Goal: Transaction & Acquisition: Purchase product/service

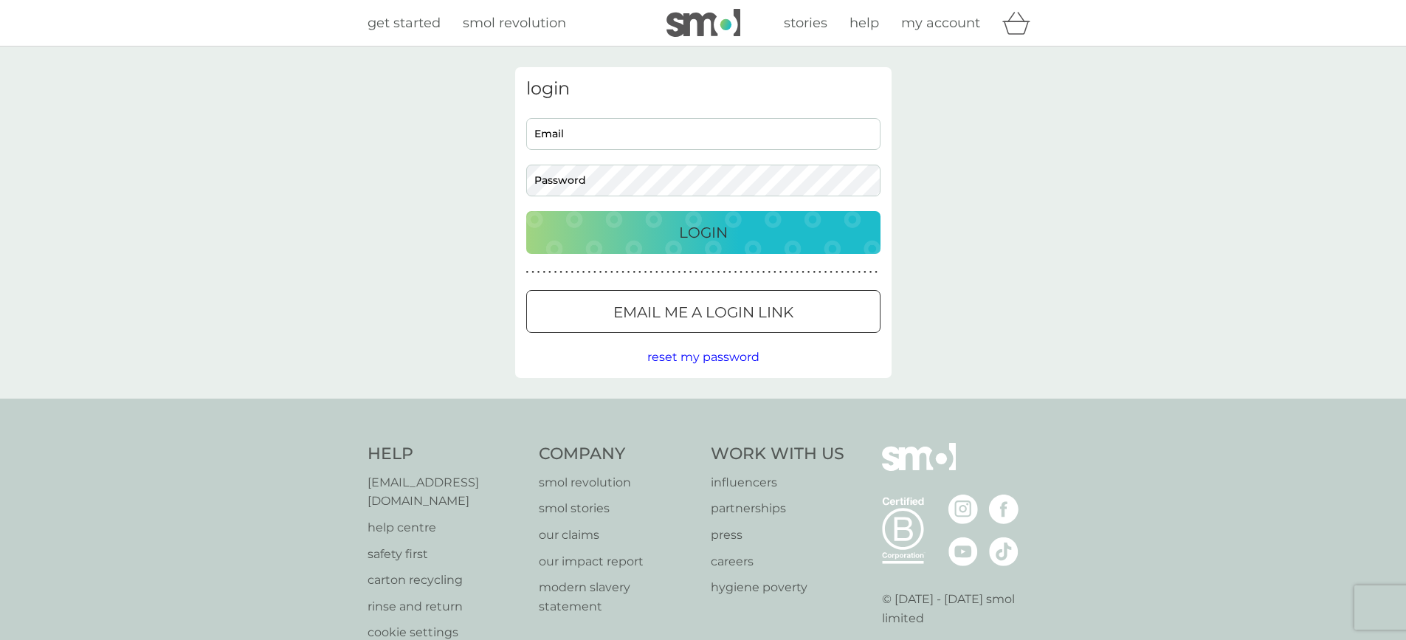
click at [696, 139] on input "Email" at bounding box center [703, 134] width 354 height 32
type input "sinead_cunningham2003@yahoo.co.uk"
click at [724, 317] on div at bounding box center [703, 313] width 53 height 16
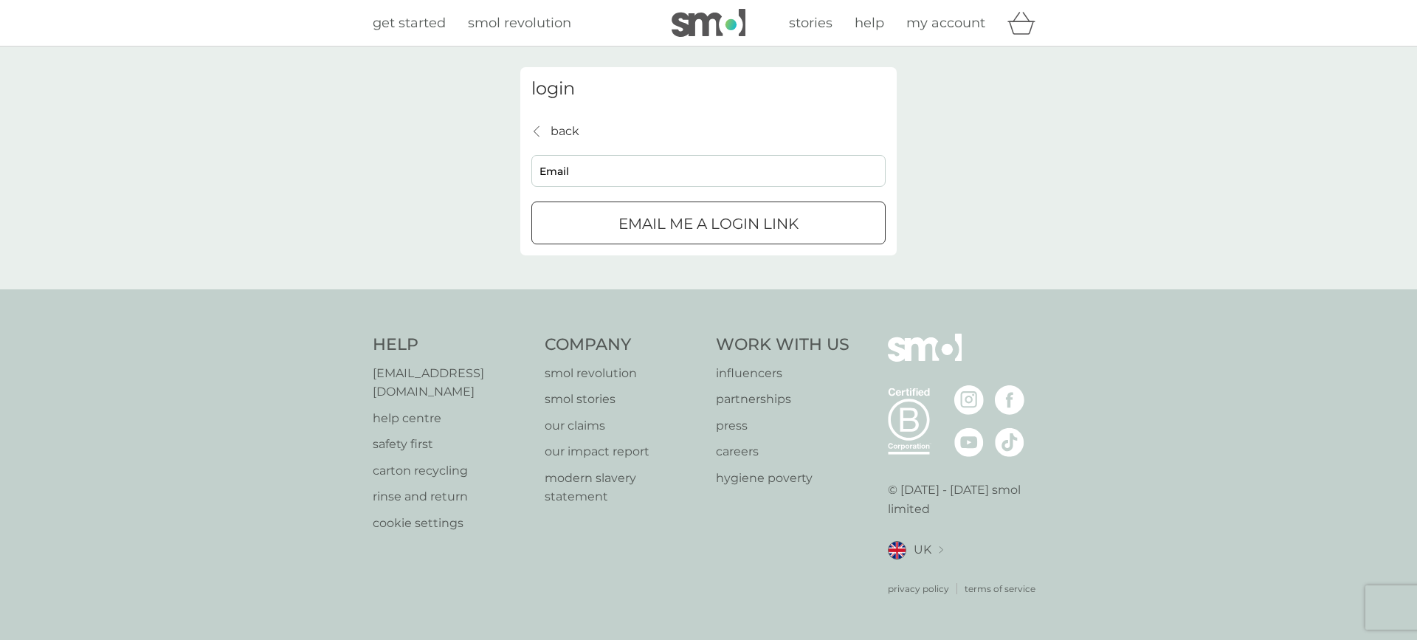
click at [639, 184] on input "Email" at bounding box center [708, 171] width 354 height 32
type input "sinead_cunningham2003@yahoo.co.uk"
click at [682, 224] on div "submit" at bounding box center [708, 224] width 53 height 16
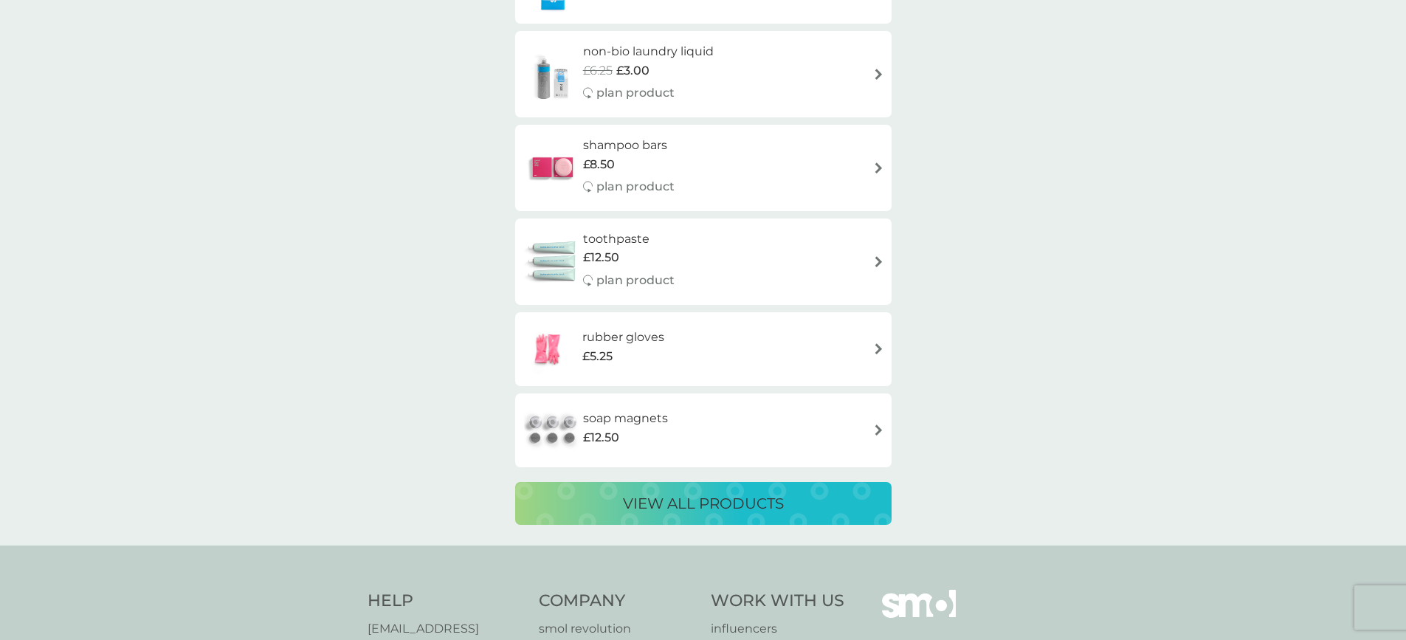
scroll to position [2365, 0]
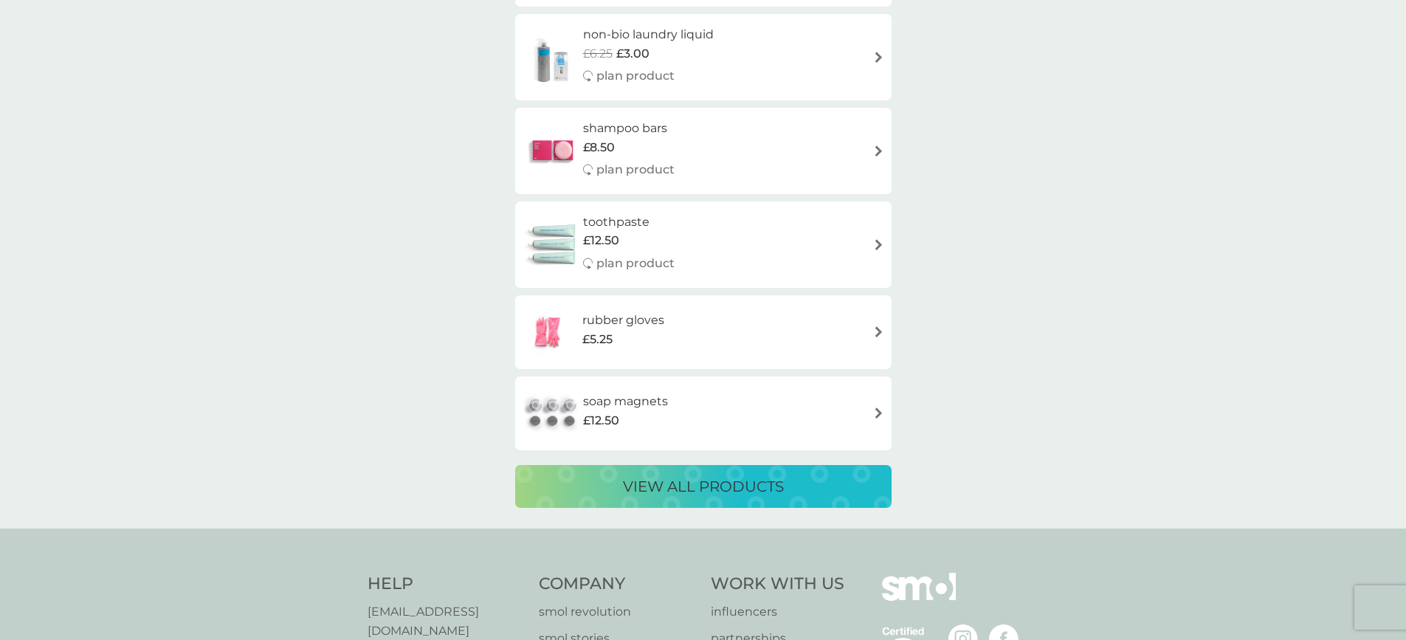
click at [618, 327] on h6 "rubber gloves" at bounding box center [623, 320] width 82 height 19
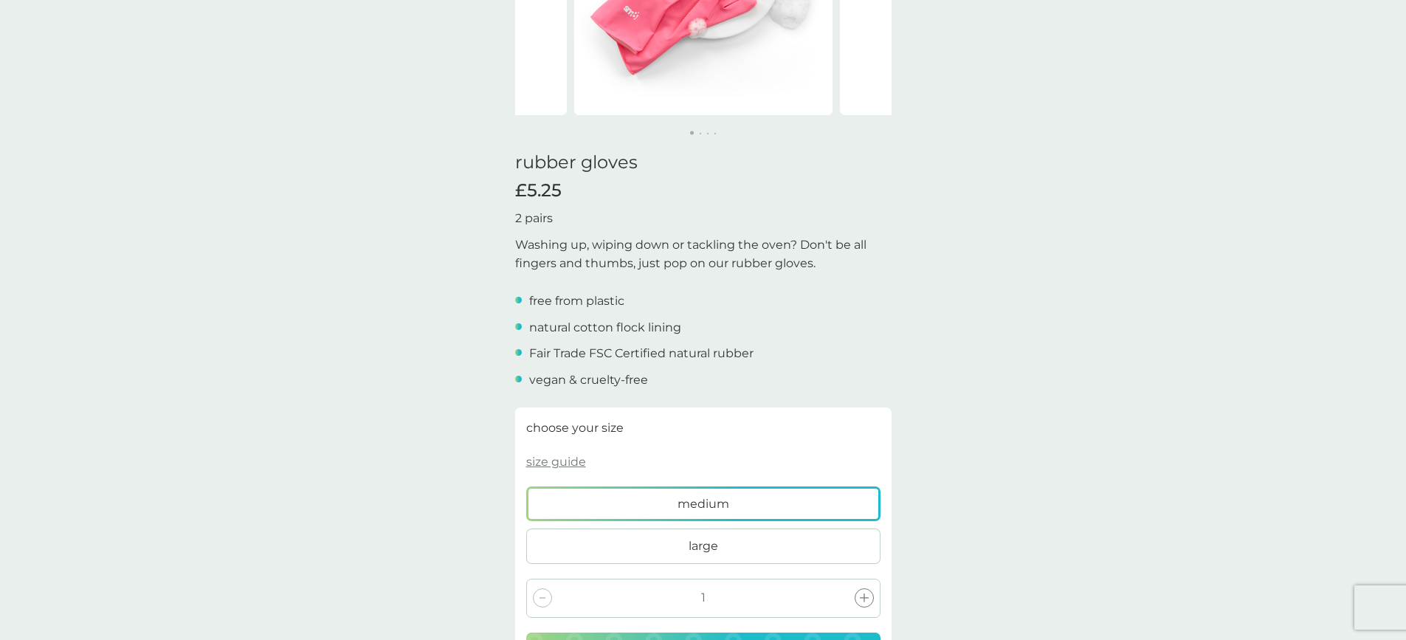
scroll to position [292, 0]
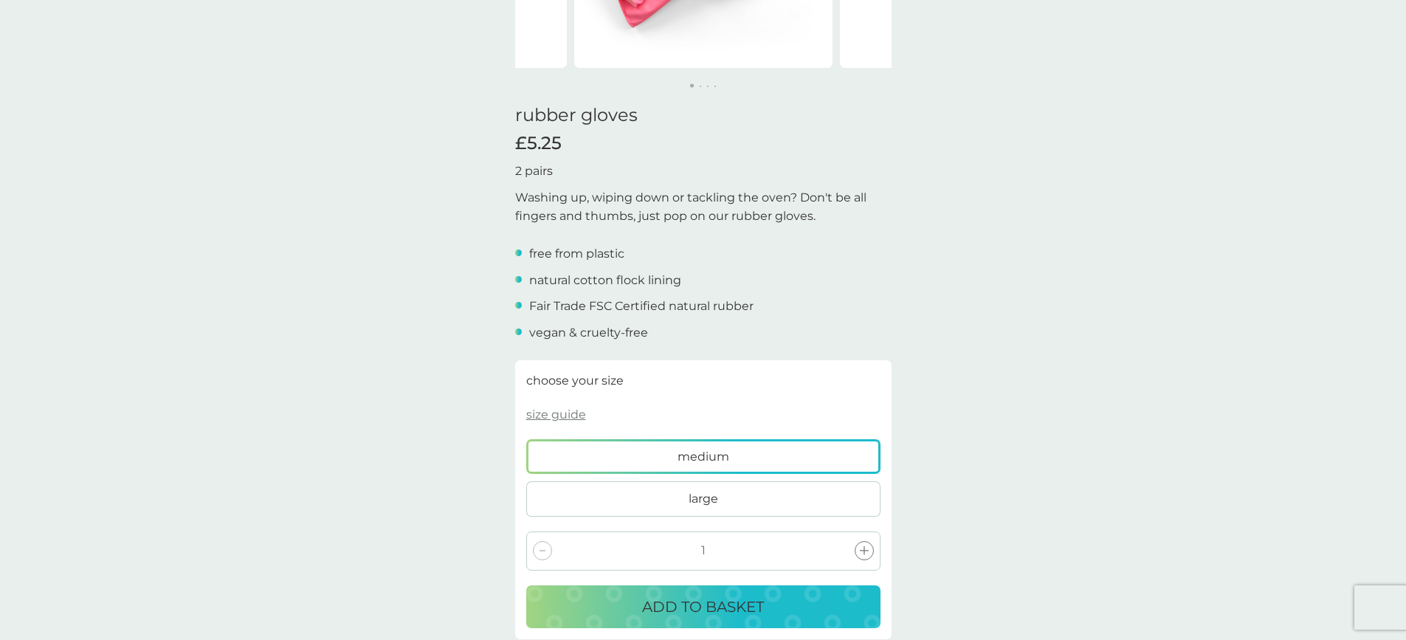
click at [704, 497] on span "large" at bounding box center [704, 498] width 30 height 19
click at [526, 439] on input "large" at bounding box center [526, 439] width 0 height 0
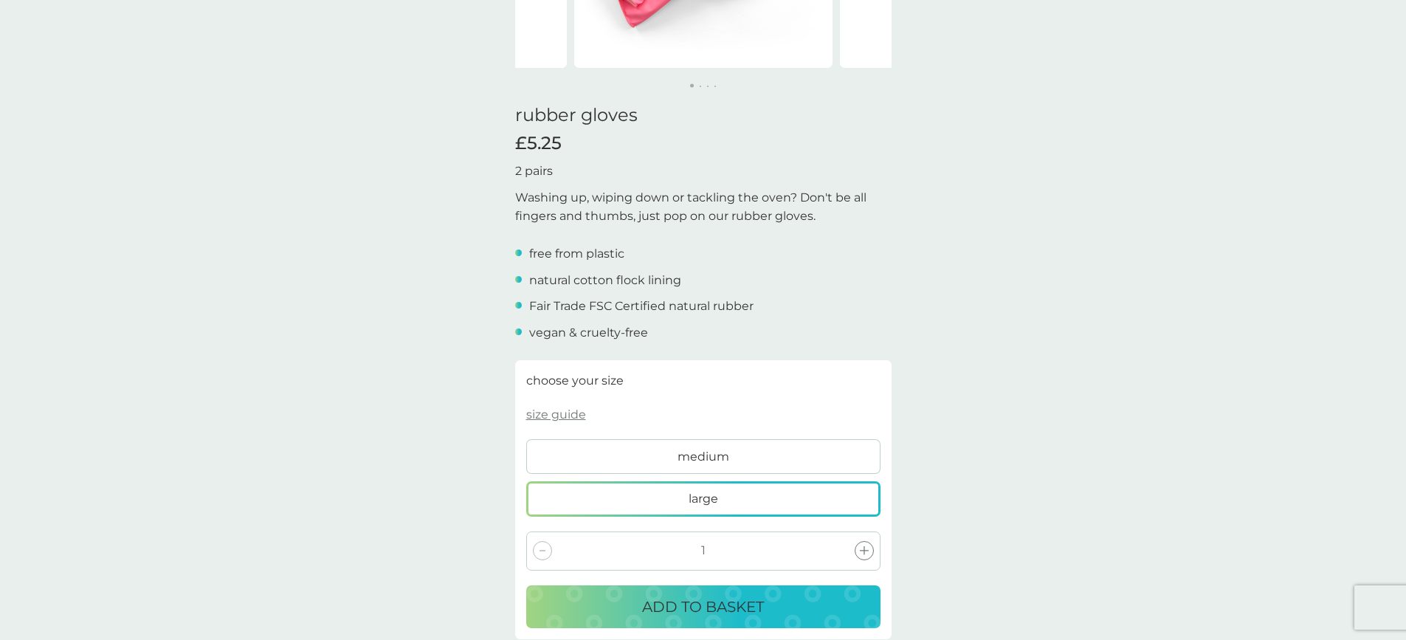
click at [719, 603] on p "ADD TO BASKET" at bounding box center [703, 607] width 122 height 24
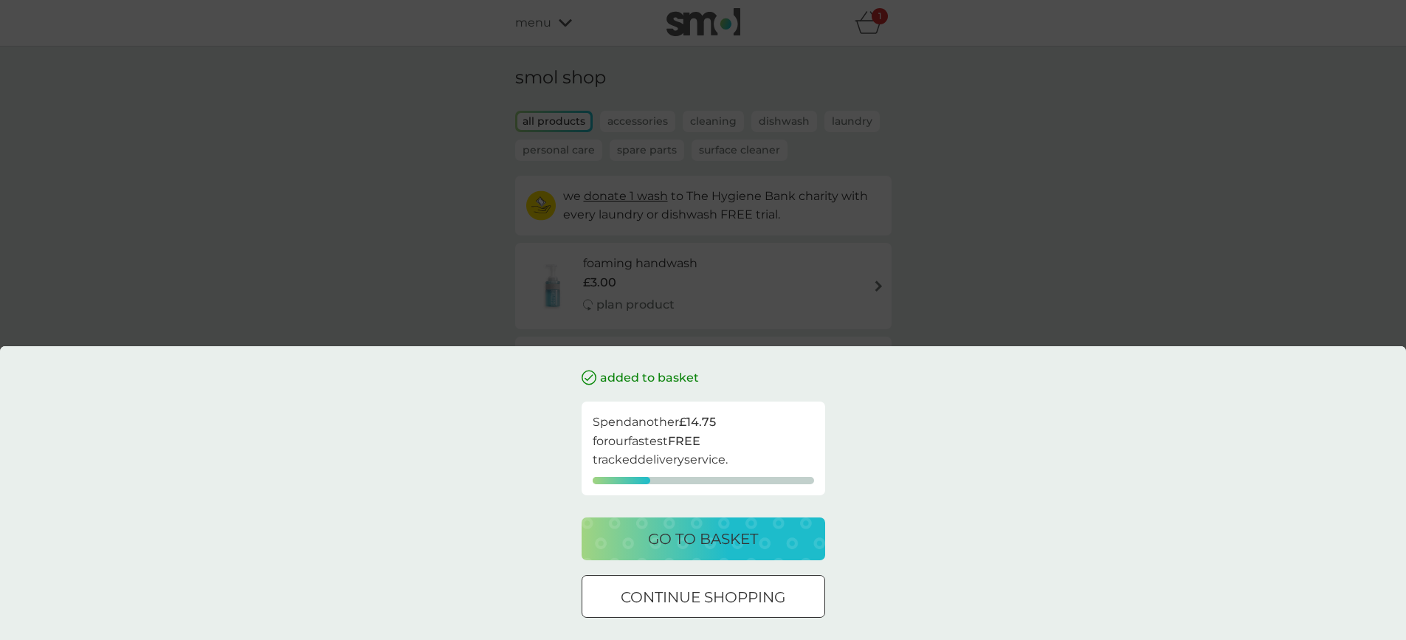
click at [714, 539] on p "go to basket" at bounding box center [703, 539] width 110 height 24
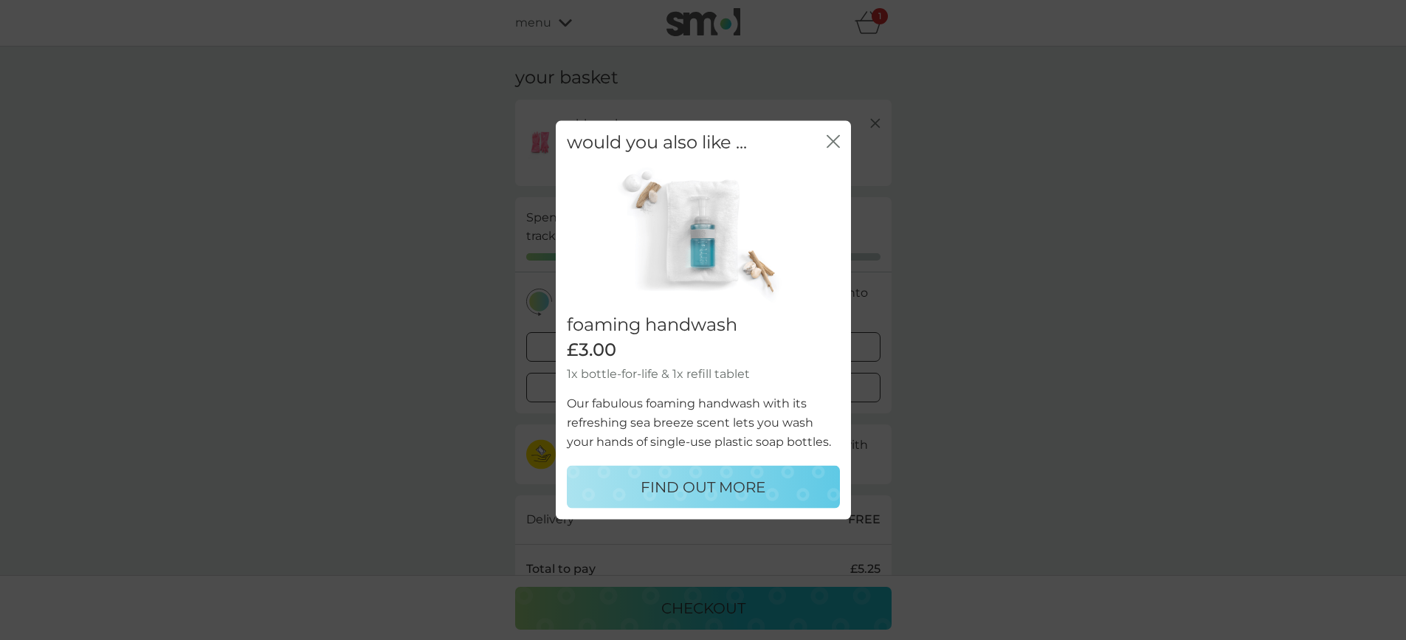
click at [836, 137] on icon "close" at bounding box center [836, 141] width 6 height 12
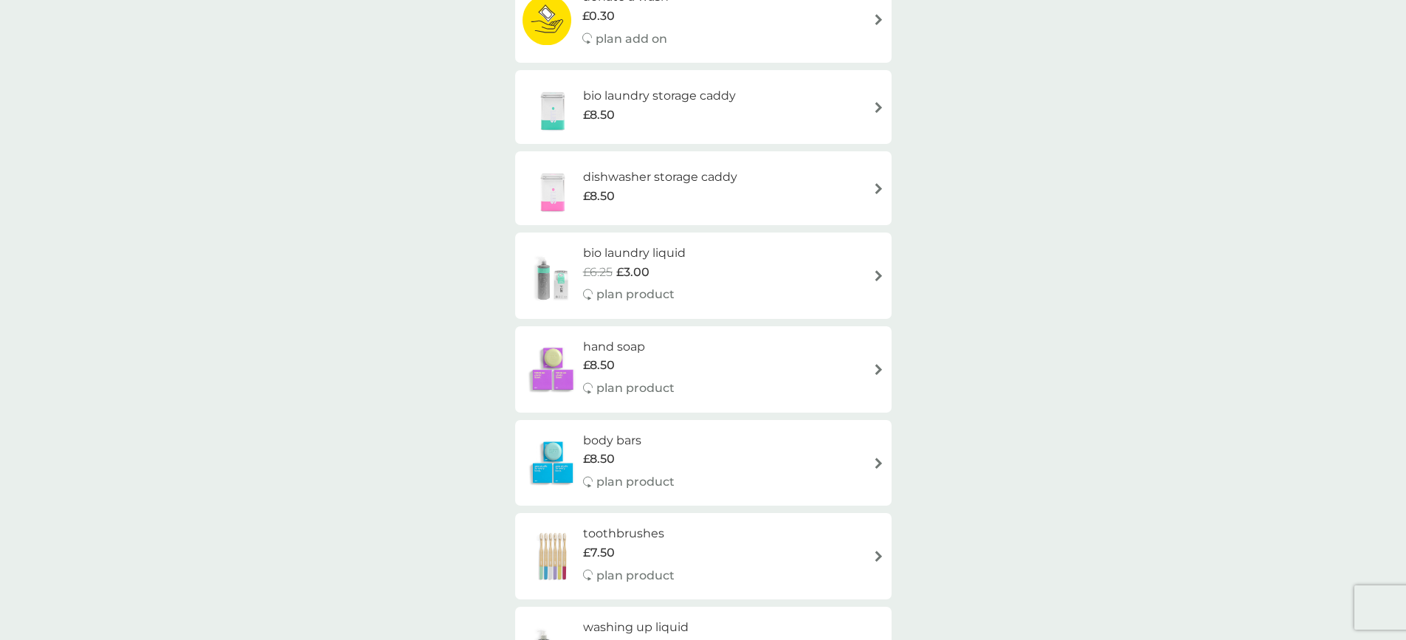
scroll to position [550, 0]
click at [601, 444] on h6 "body bars" at bounding box center [629, 437] width 92 height 19
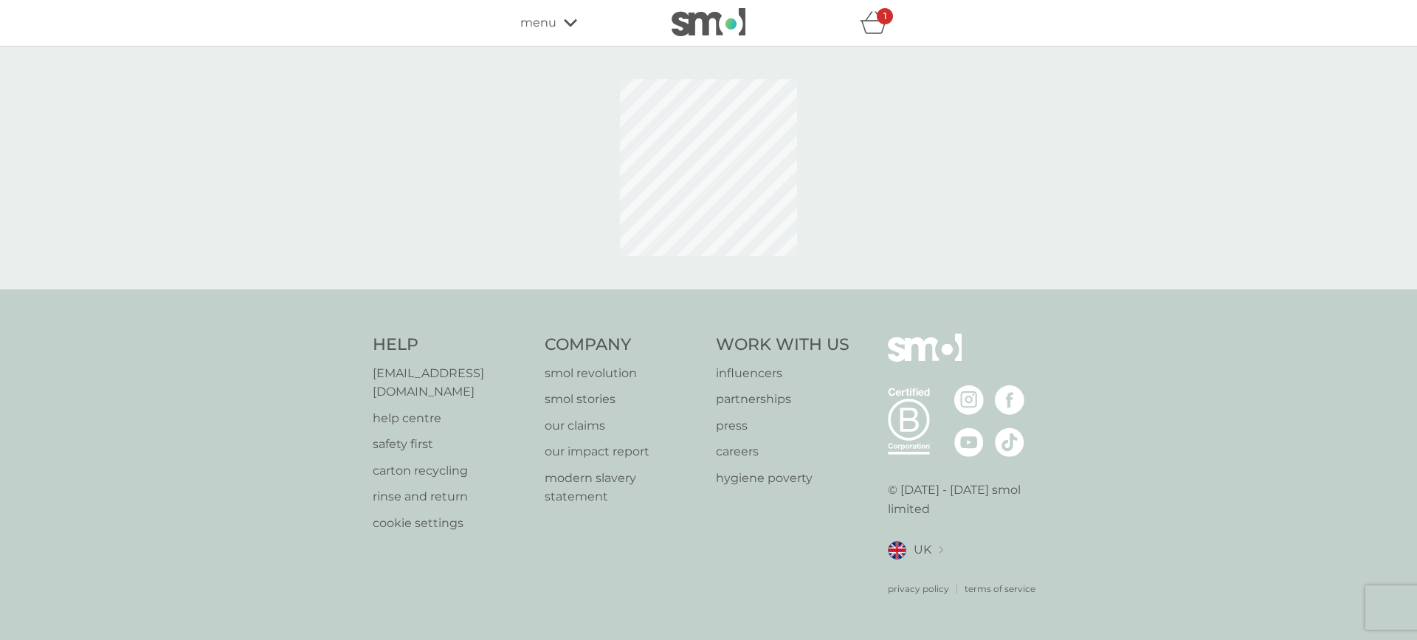
select select "91"
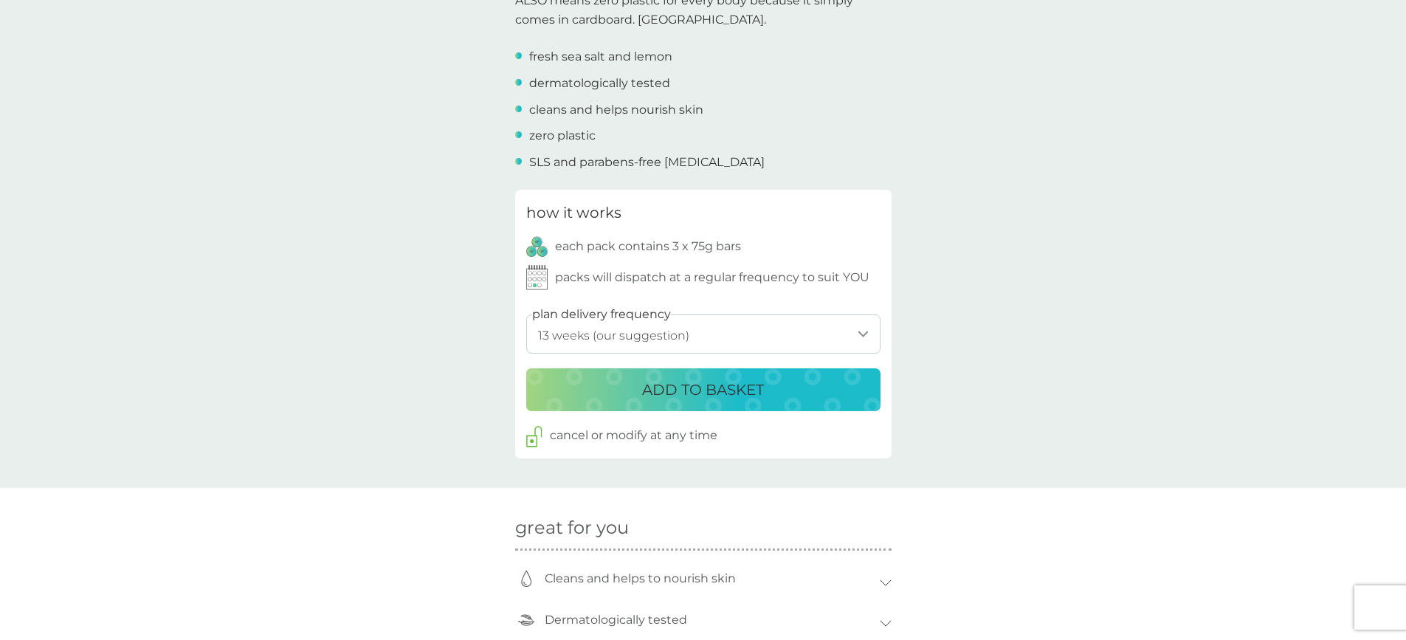
scroll to position [576, 0]
click at [863, 324] on select "1 week 2 weeks 3 weeks 4 weeks 5 weeks 6 weeks 7 weeks 8 weeks 9 weeks 10 weeks…" at bounding box center [703, 333] width 354 height 39
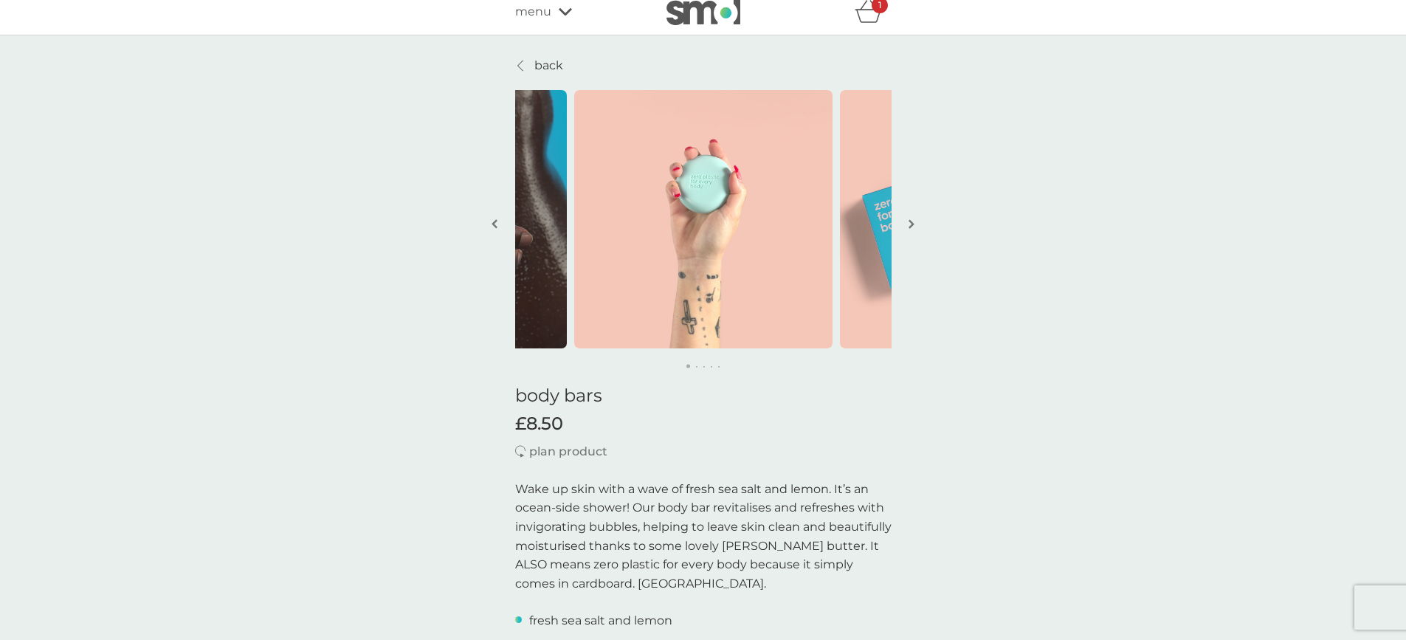
scroll to position [0, 0]
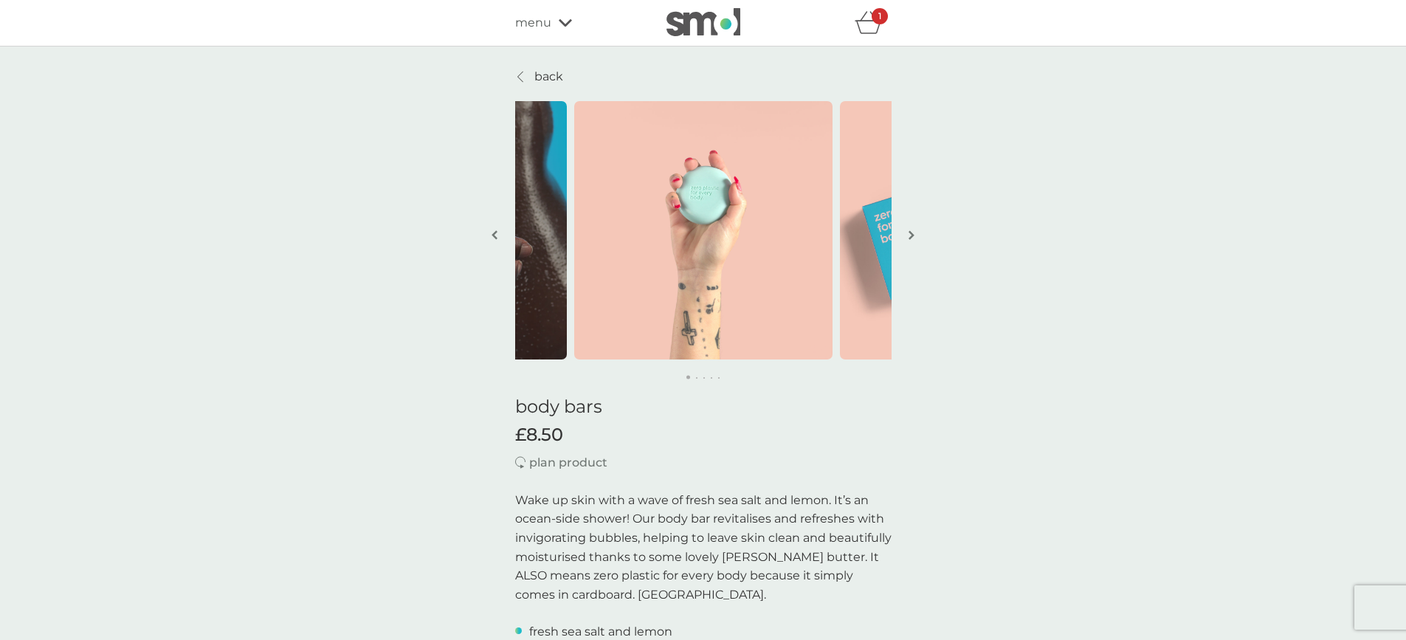
click at [552, 75] on p "back" at bounding box center [548, 76] width 29 height 19
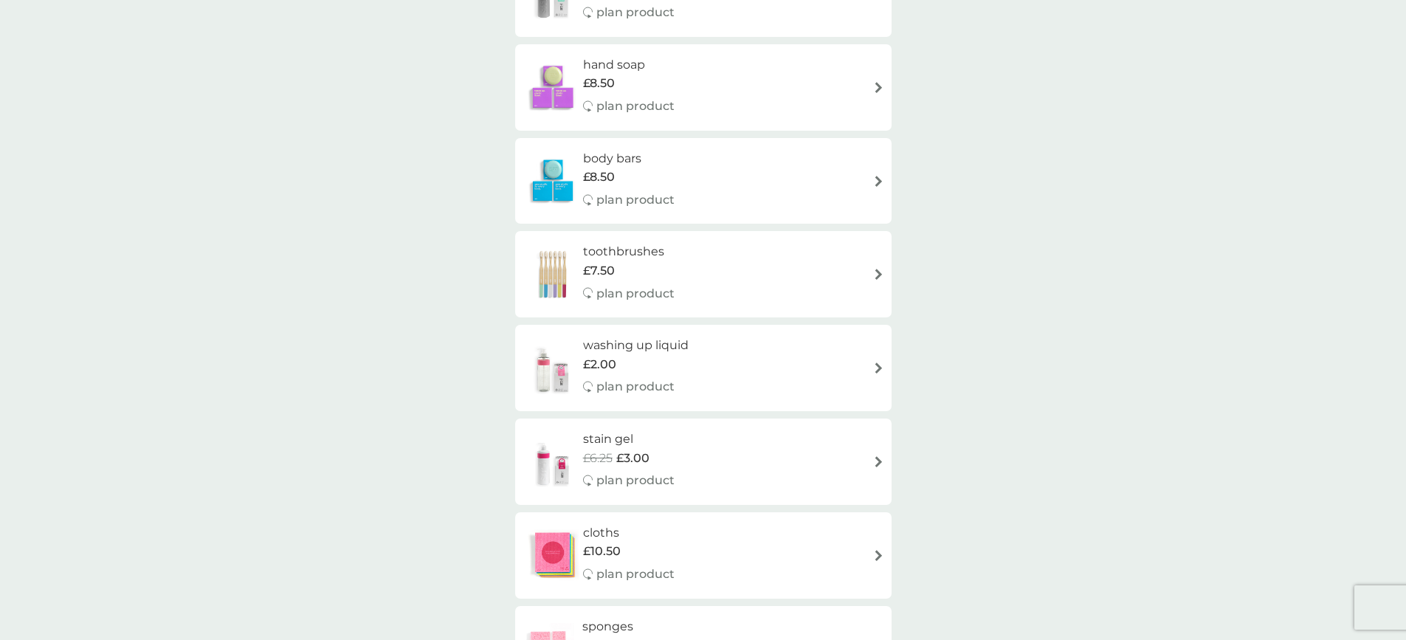
scroll to position [832, 0]
click at [633, 460] on span "£3.00" at bounding box center [632, 455] width 33 height 19
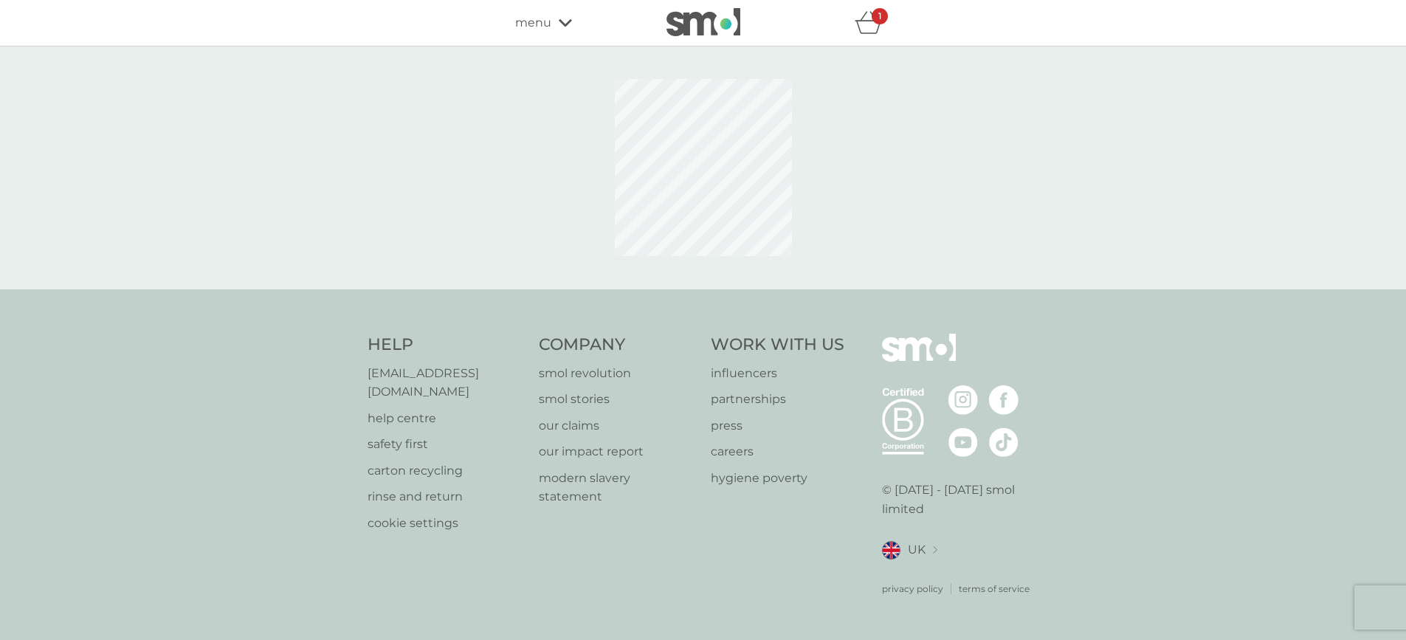
select select "182"
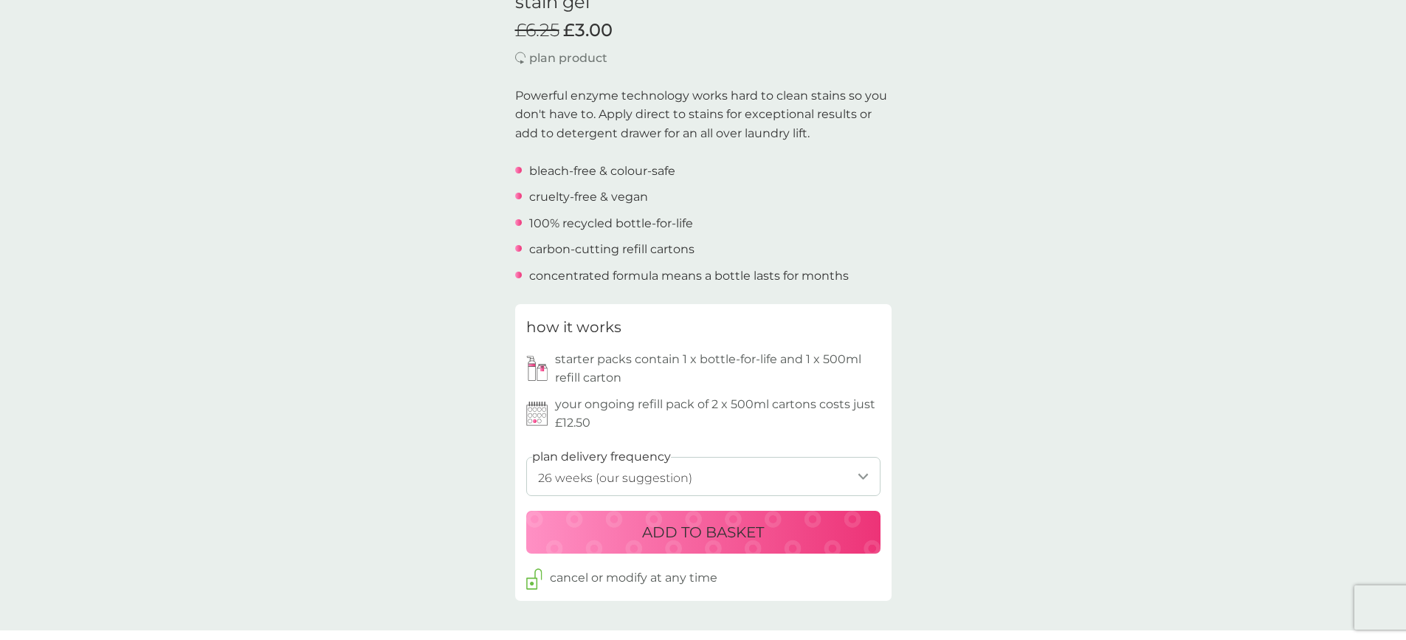
scroll to position [435, 0]
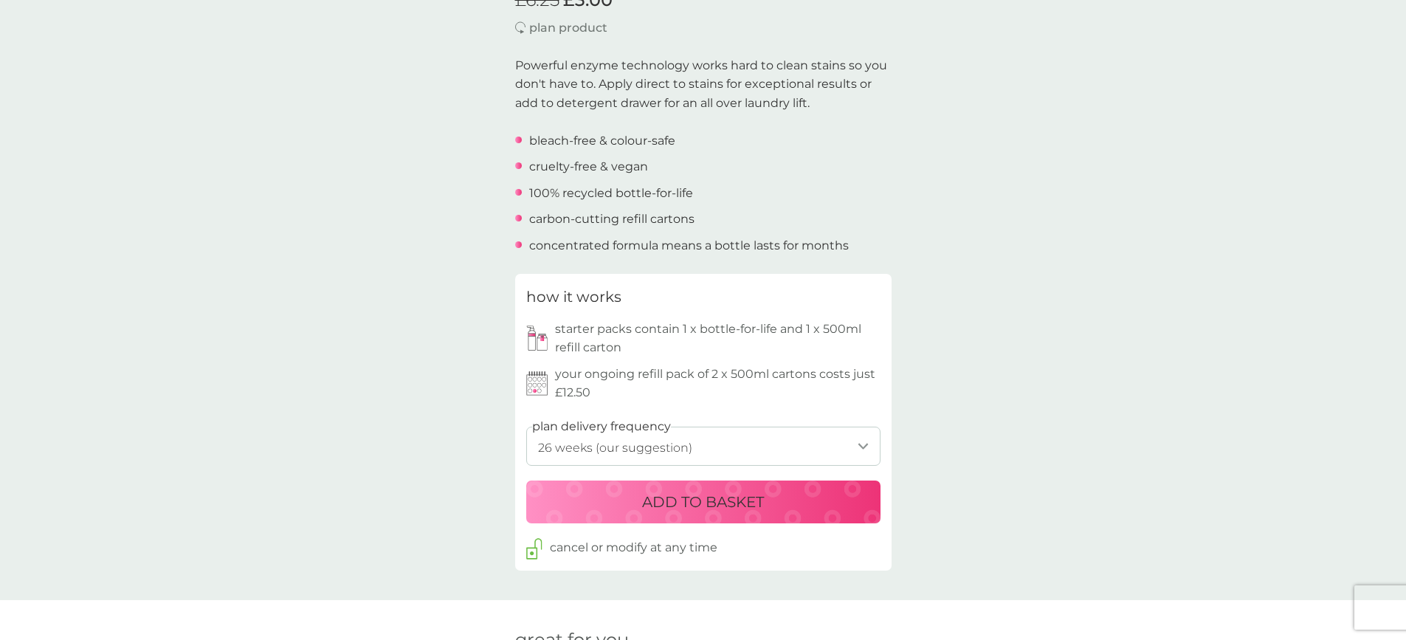
click at [709, 505] on p "ADD TO BASKET" at bounding box center [703, 502] width 122 height 24
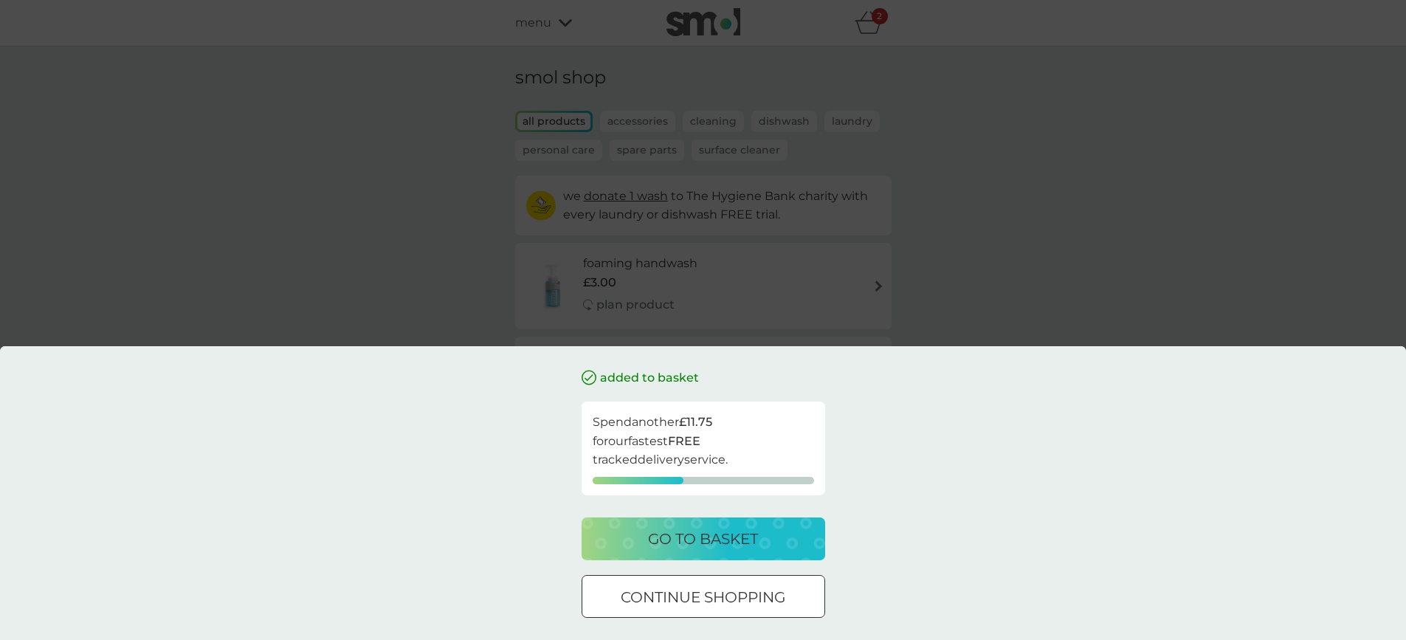
click at [737, 596] on p "continue shopping" at bounding box center [703, 597] width 165 height 24
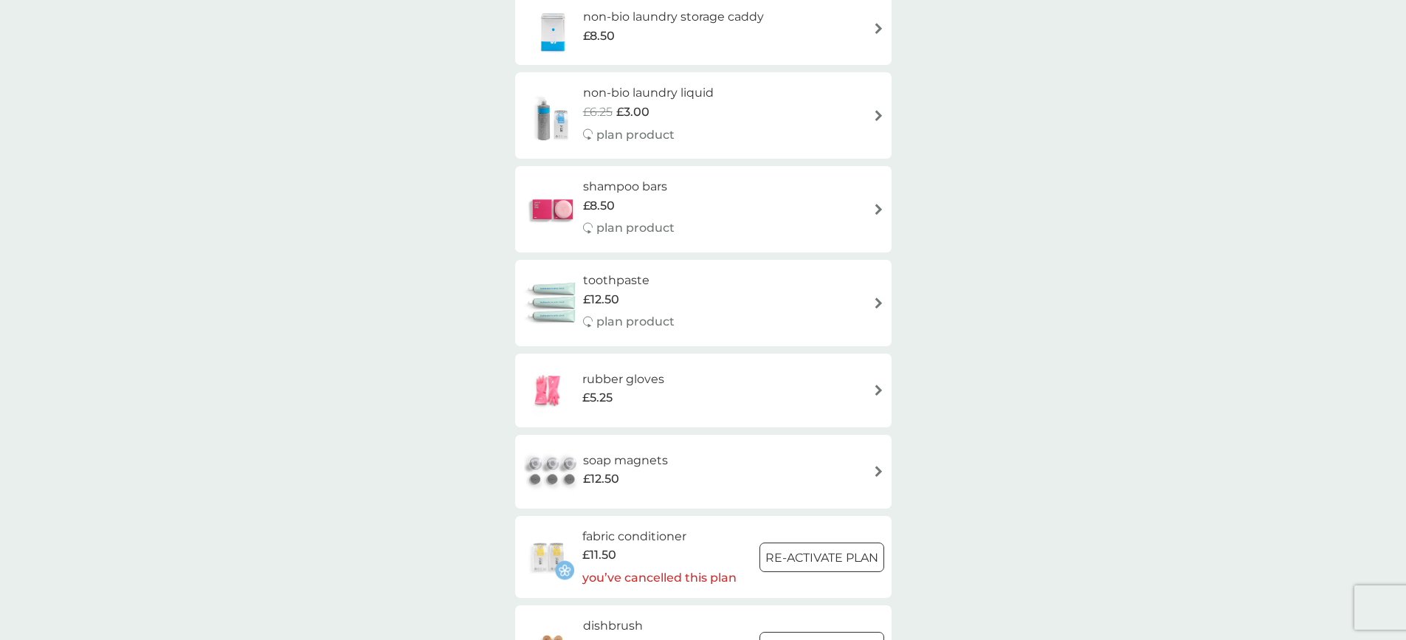
scroll to position [1538, 0]
click at [634, 309] on div "toothpaste £12.50 plan product" at bounding box center [636, 301] width 106 height 64
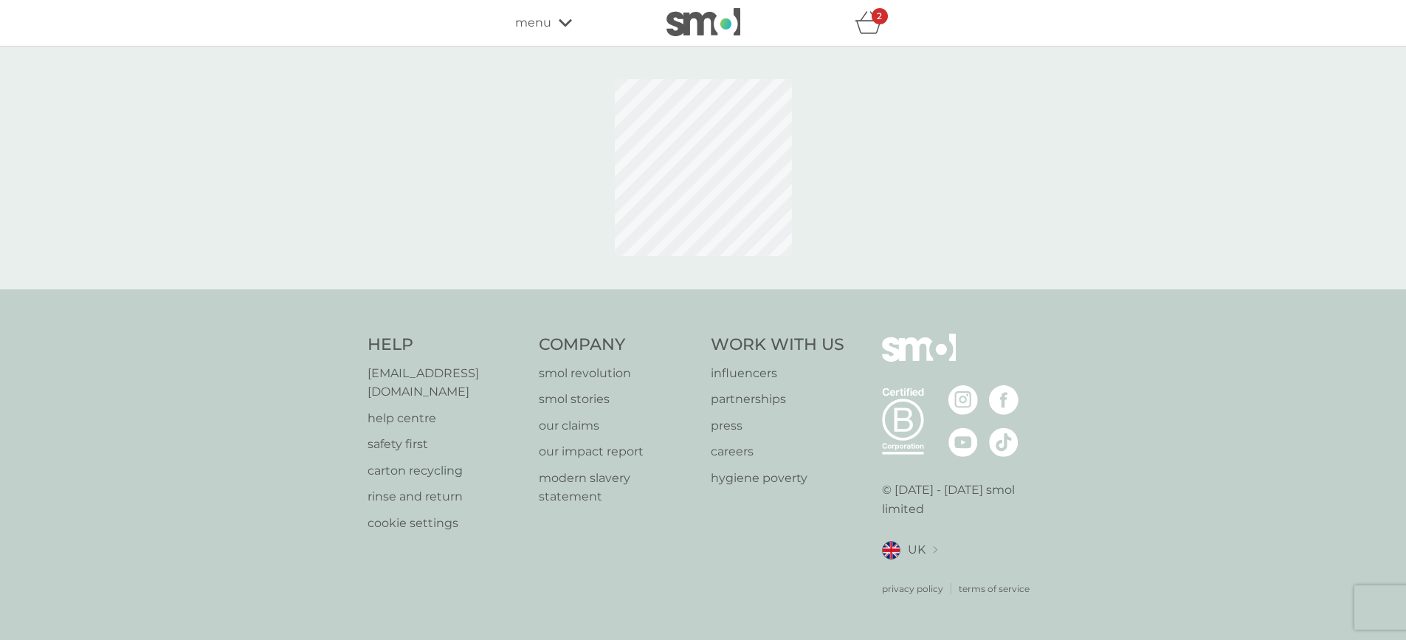
select select "91"
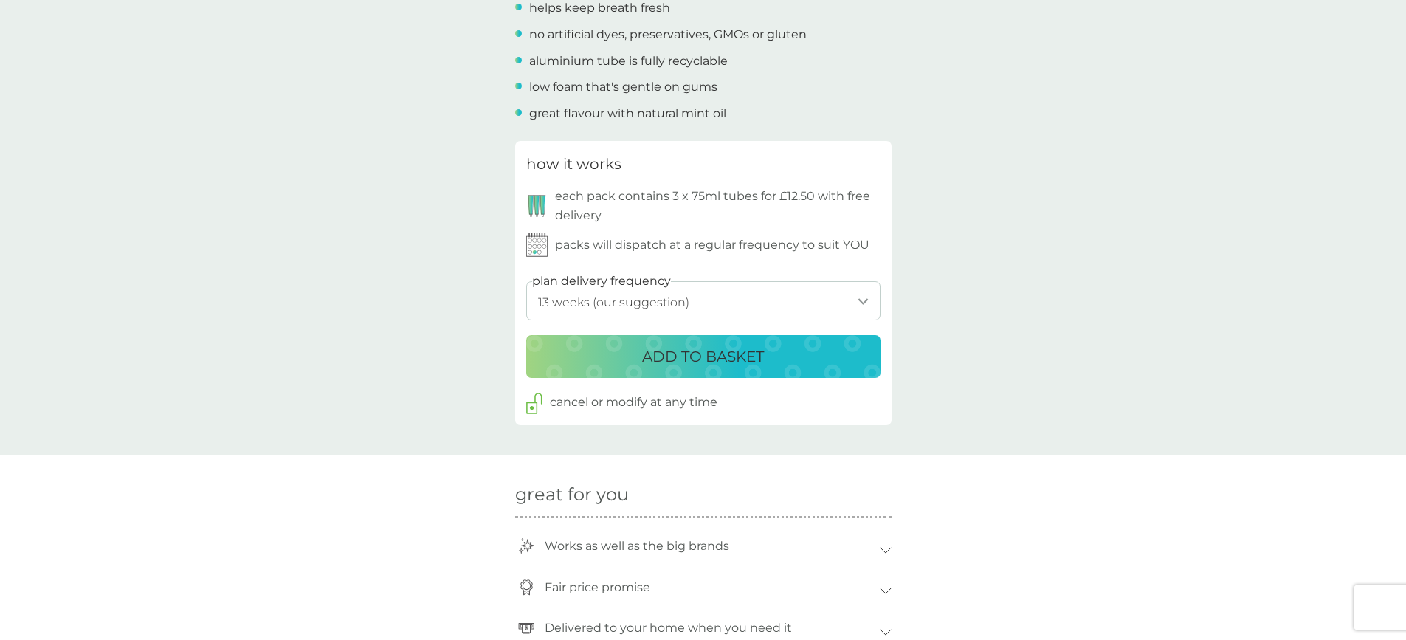
scroll to position [466, 0]
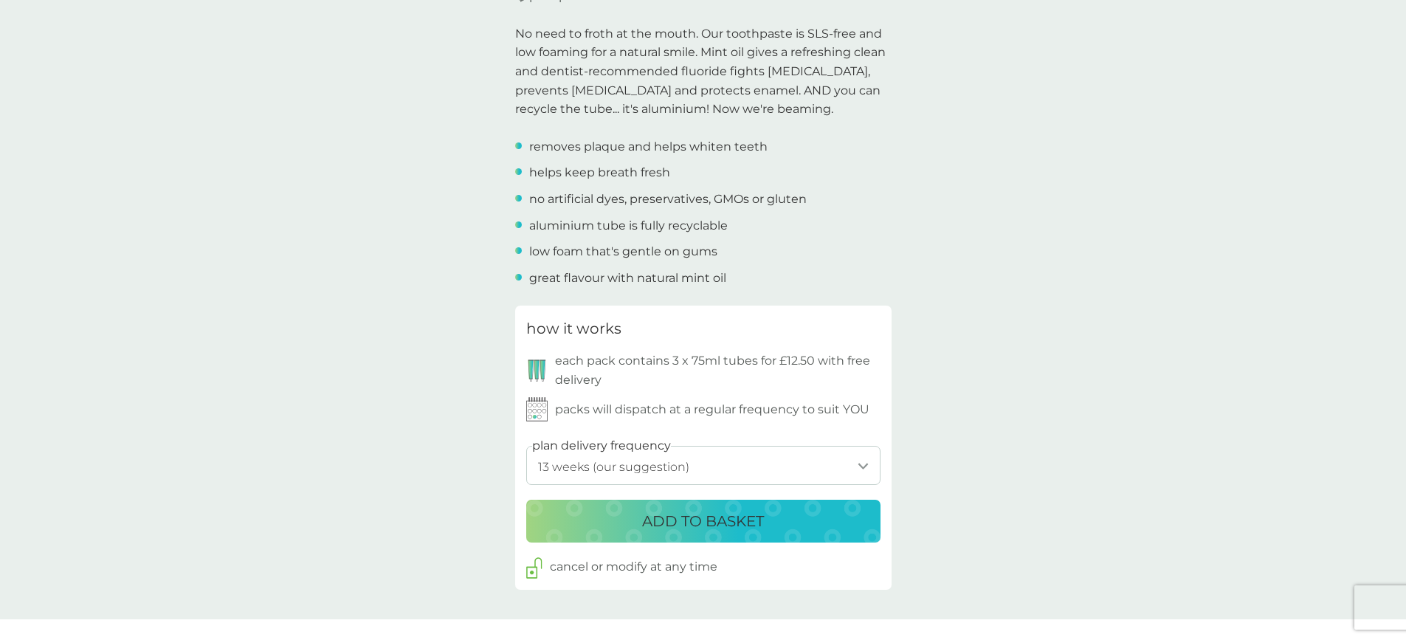
click at [686, 520] on p "ADD TO BASKET" at bounding box center [703, 521] width 122 height 24
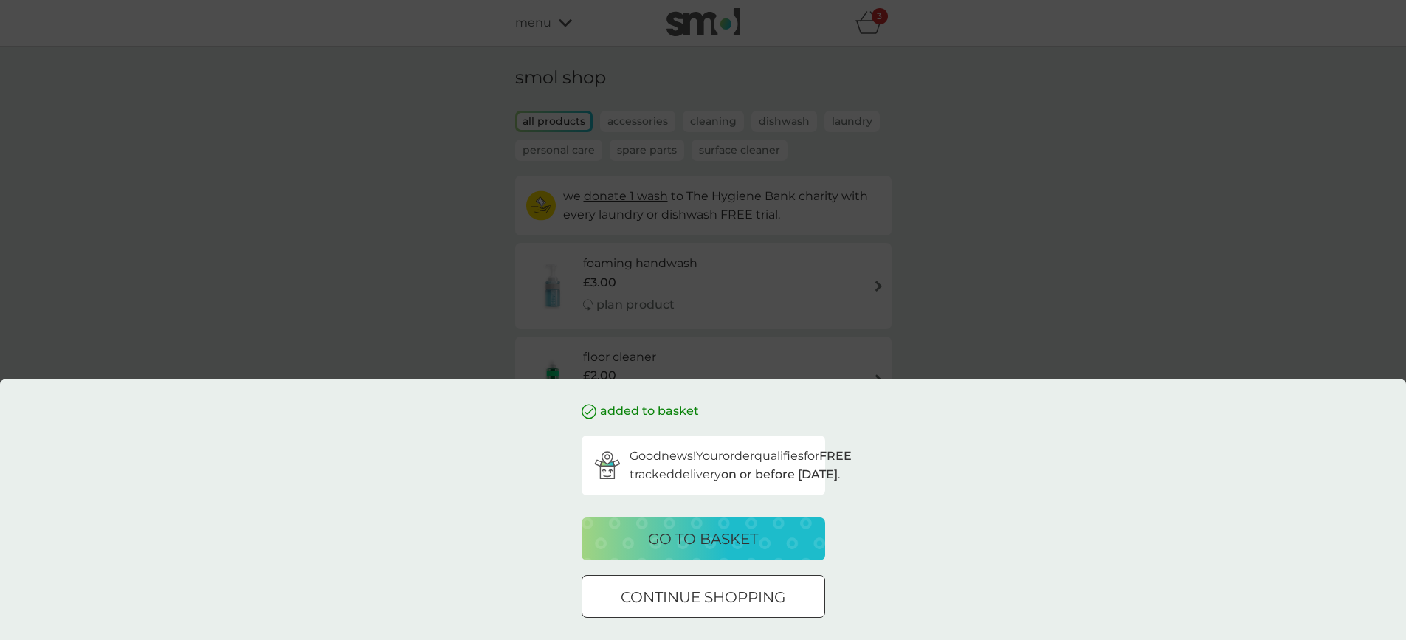
click at [695, 588] on p "continue shopping" at bounding box center [703, 597] width 165 height 24
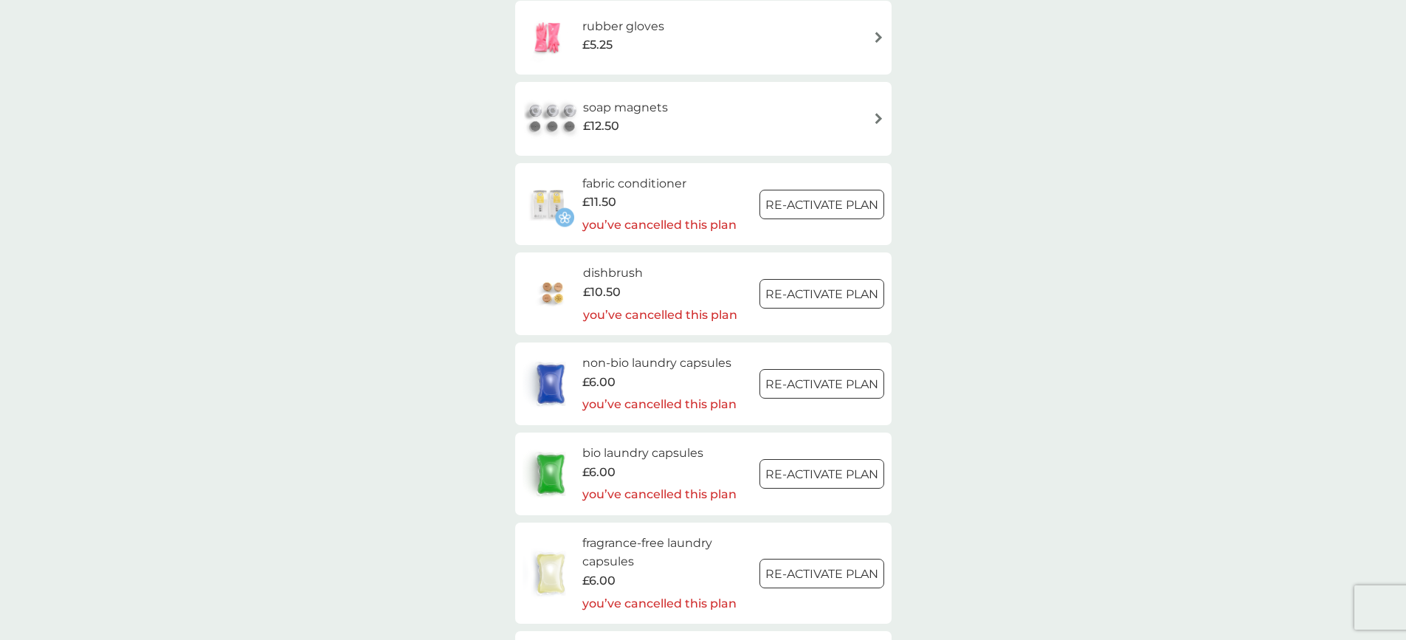
scroll to position [2166, 0]
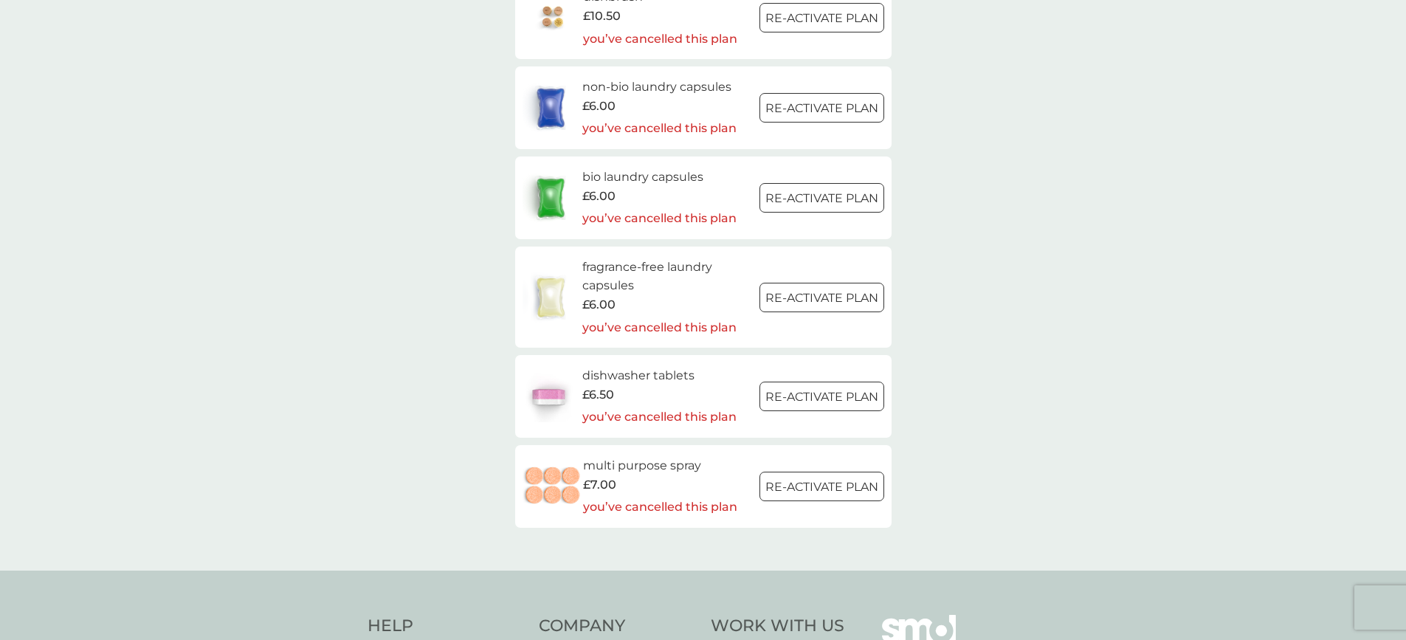
click at [816, 394] on div at bounding box center [821, 397] width 53 height 16
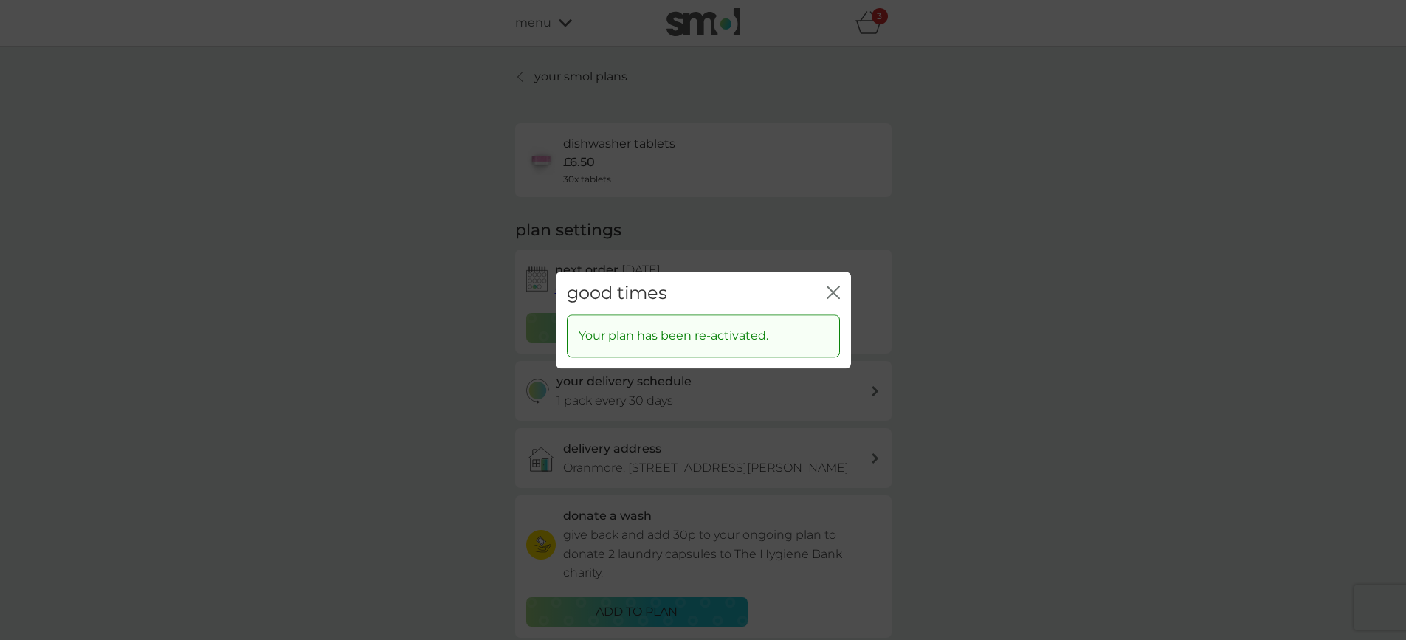
click at [835, 288] on icon "close" at bounding box center [833, 292] width 13 height 13
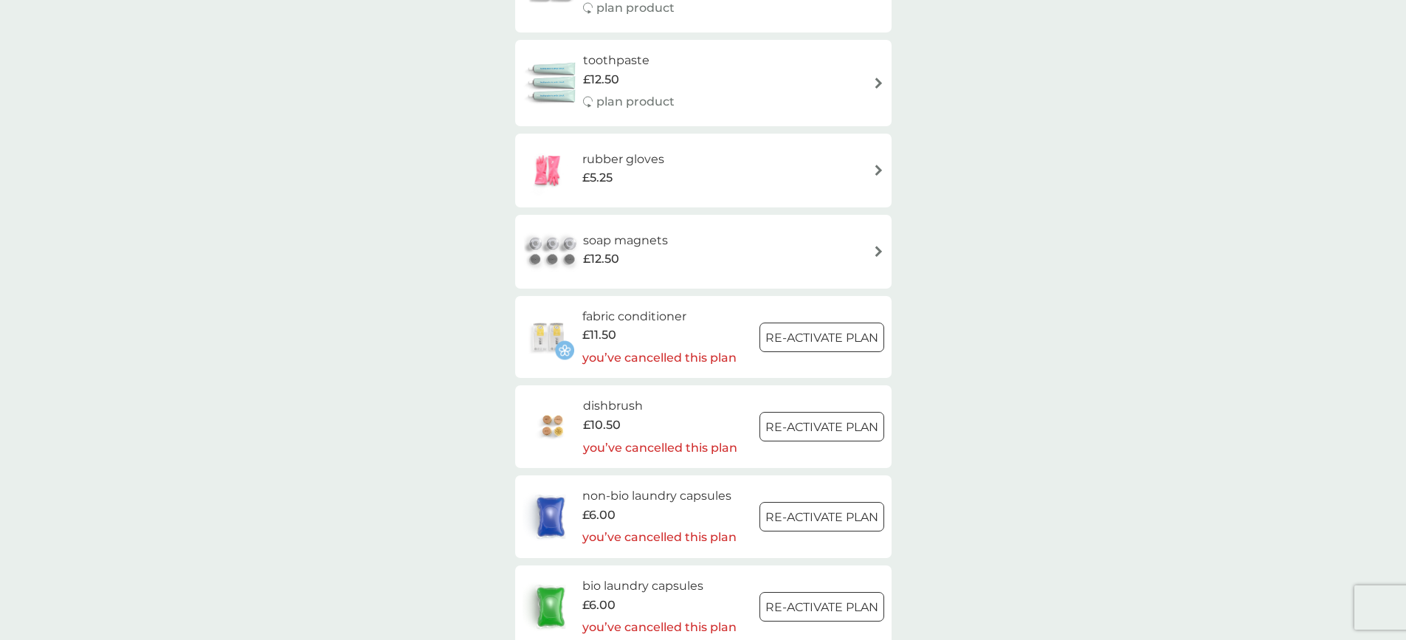
scroll to position [1915, 0]
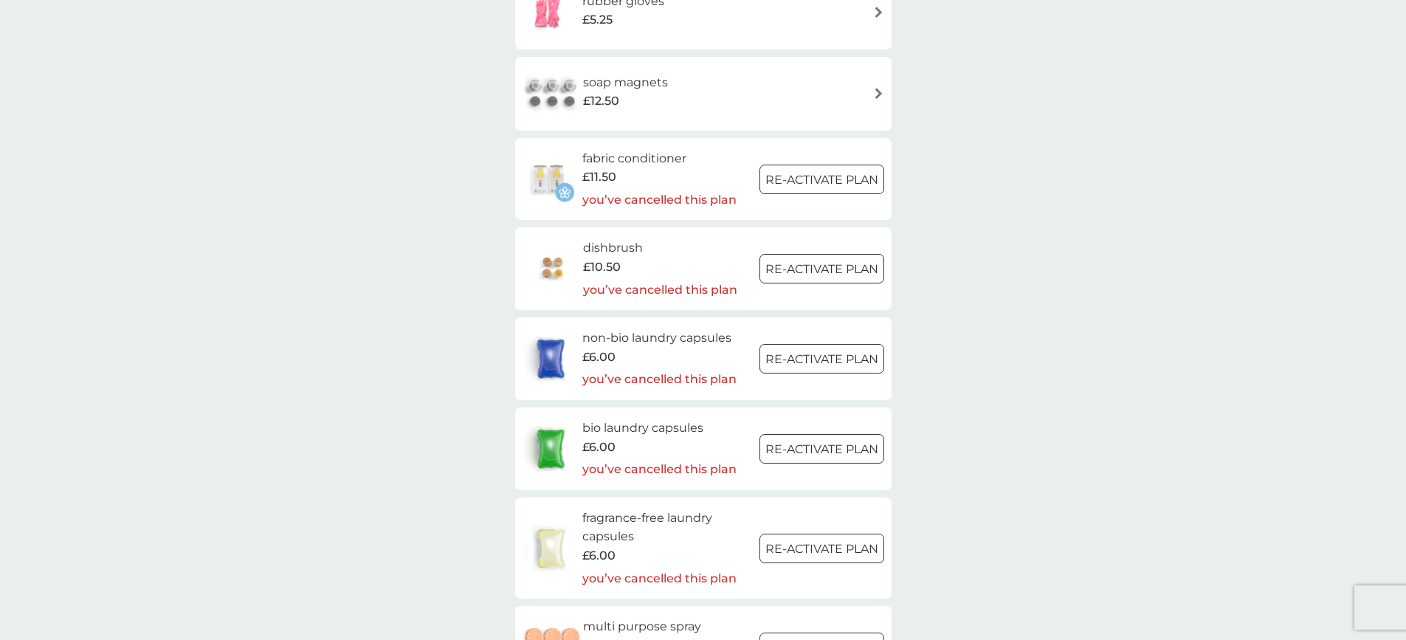
click at [833, 357] on div at bounding box center [839, 357] width 13 height 13
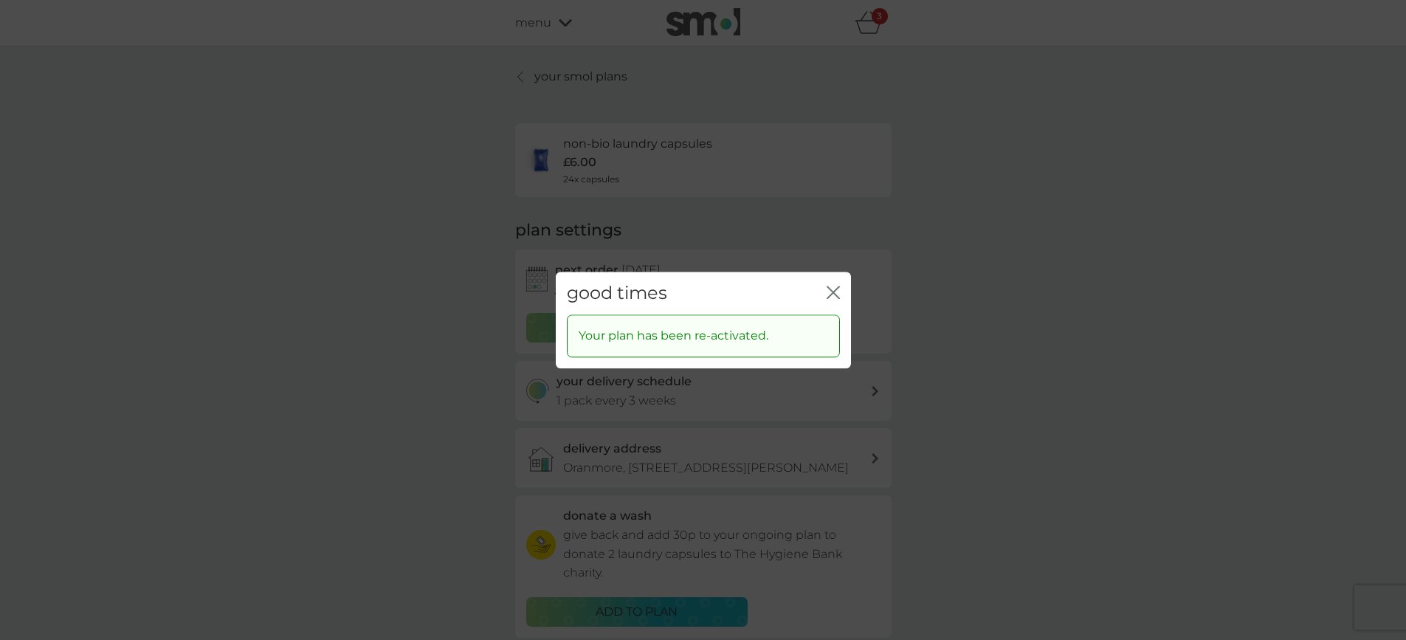
click at [1009, 377] on div "good times close Your plan has been re-activated." at bounding box center [703, 320] width 1406 height 640
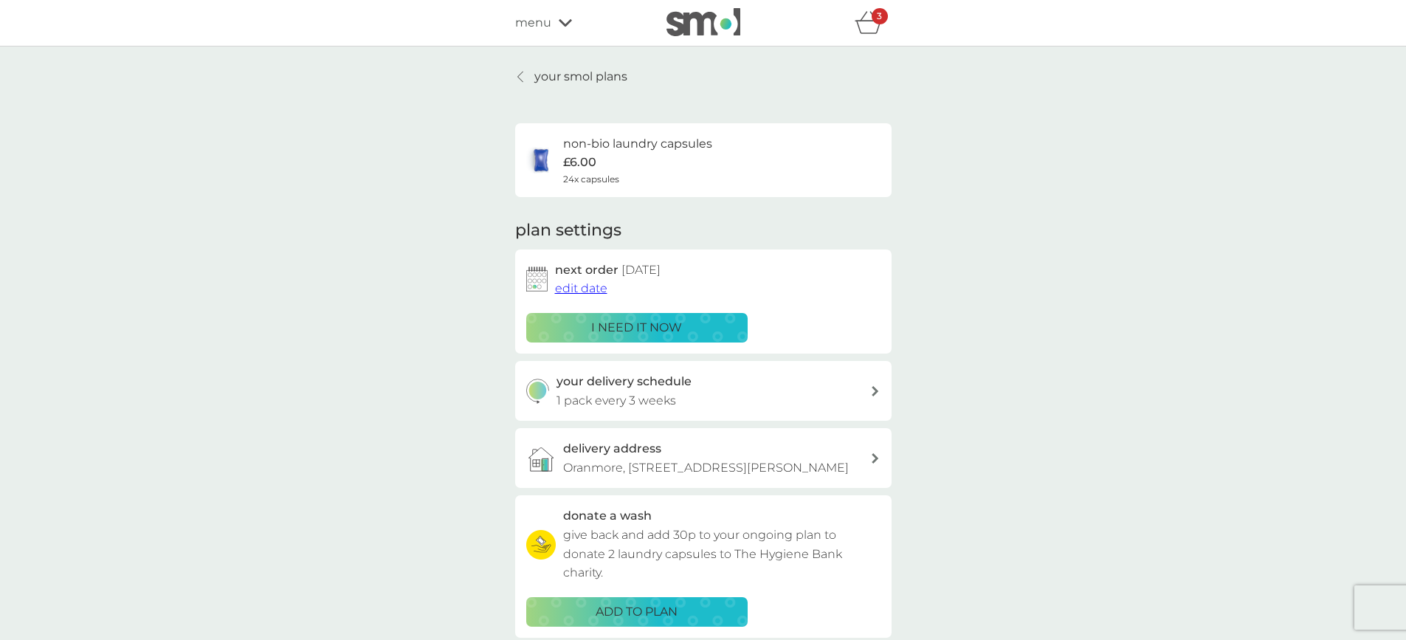
click at [866, 18] on icon "basket" at bounding box center [869, 22] width 28 height 23
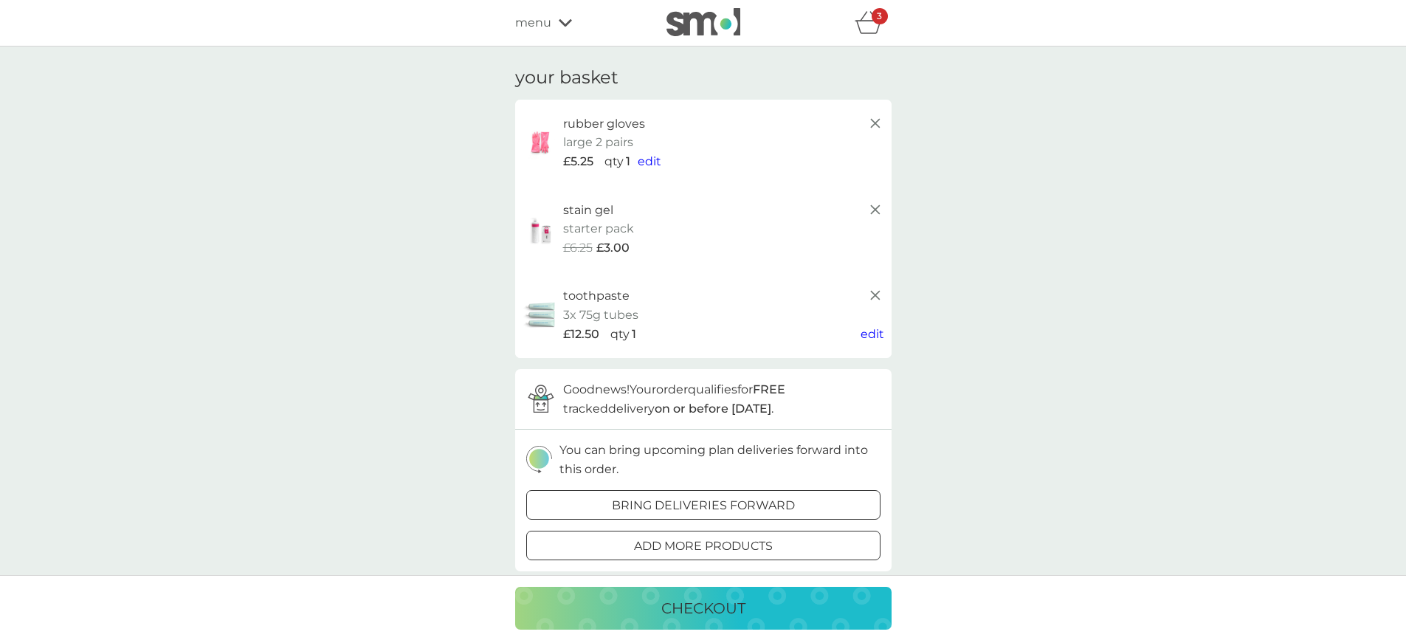
click at [873, 297] on icon at bounding box center [876, 295] width 18 height 18
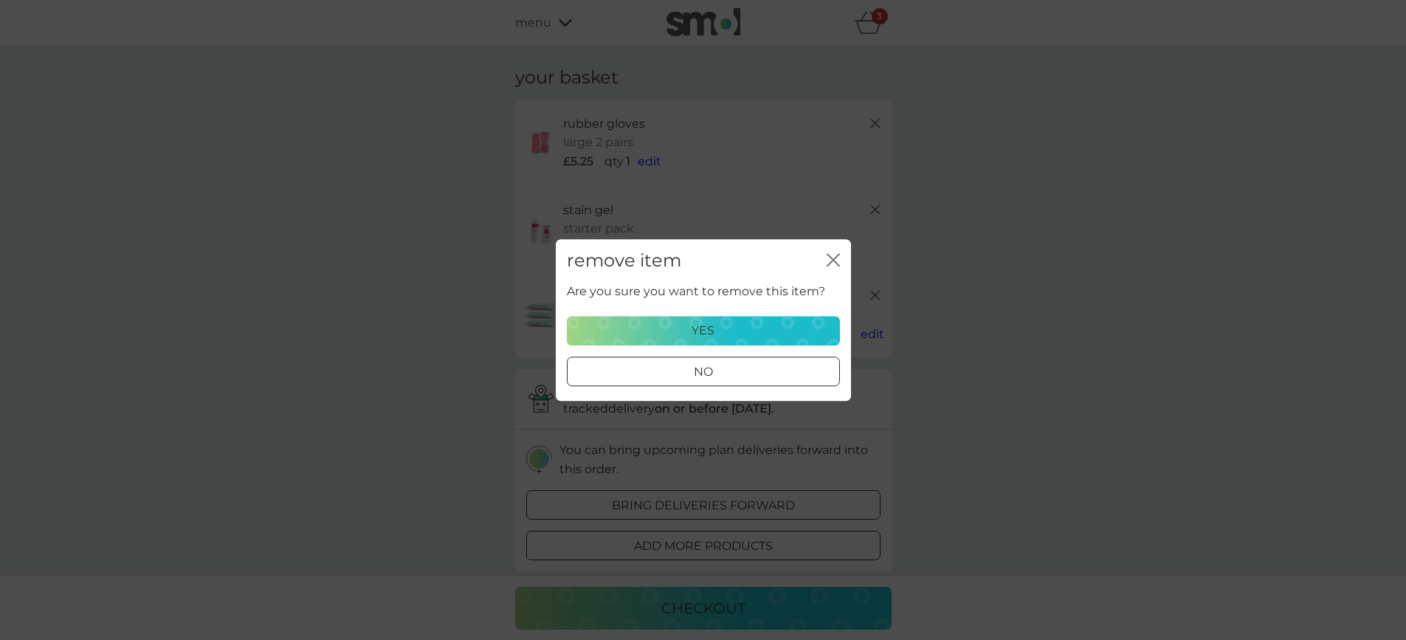
click at [716, 330] on div "yes" at bounding box center [703, 330] width 254 height 19
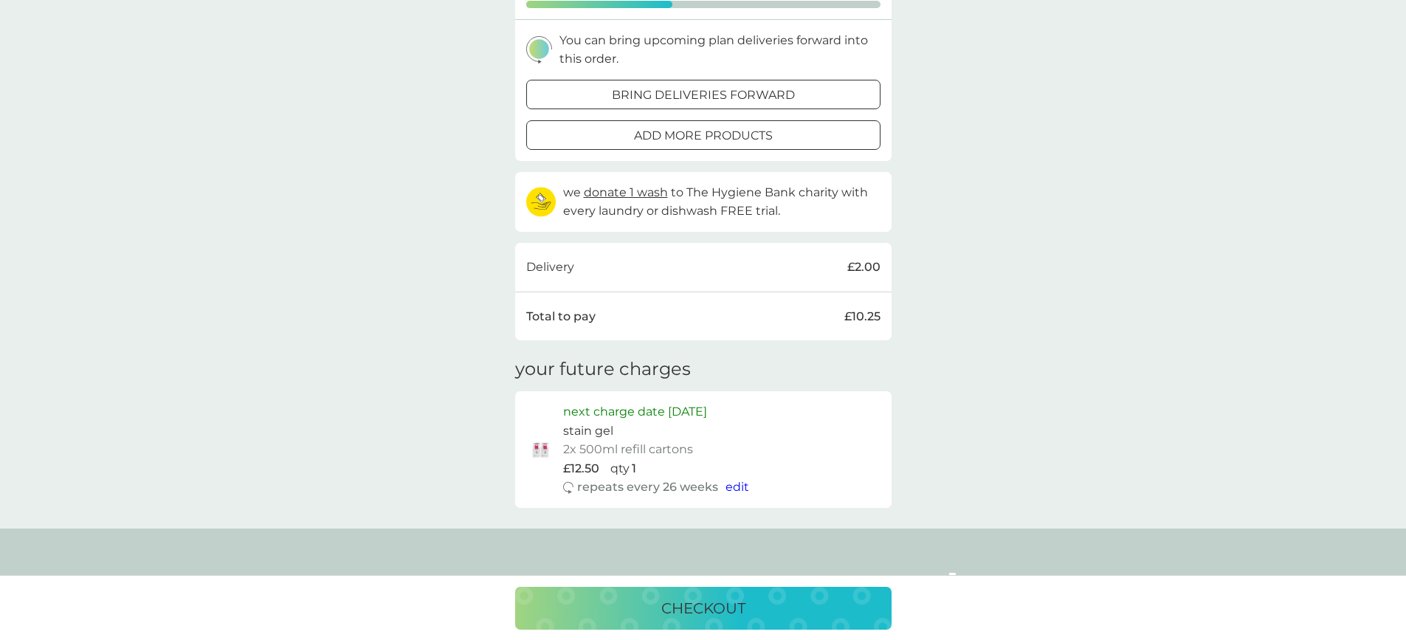
scroll to position [395, 0]
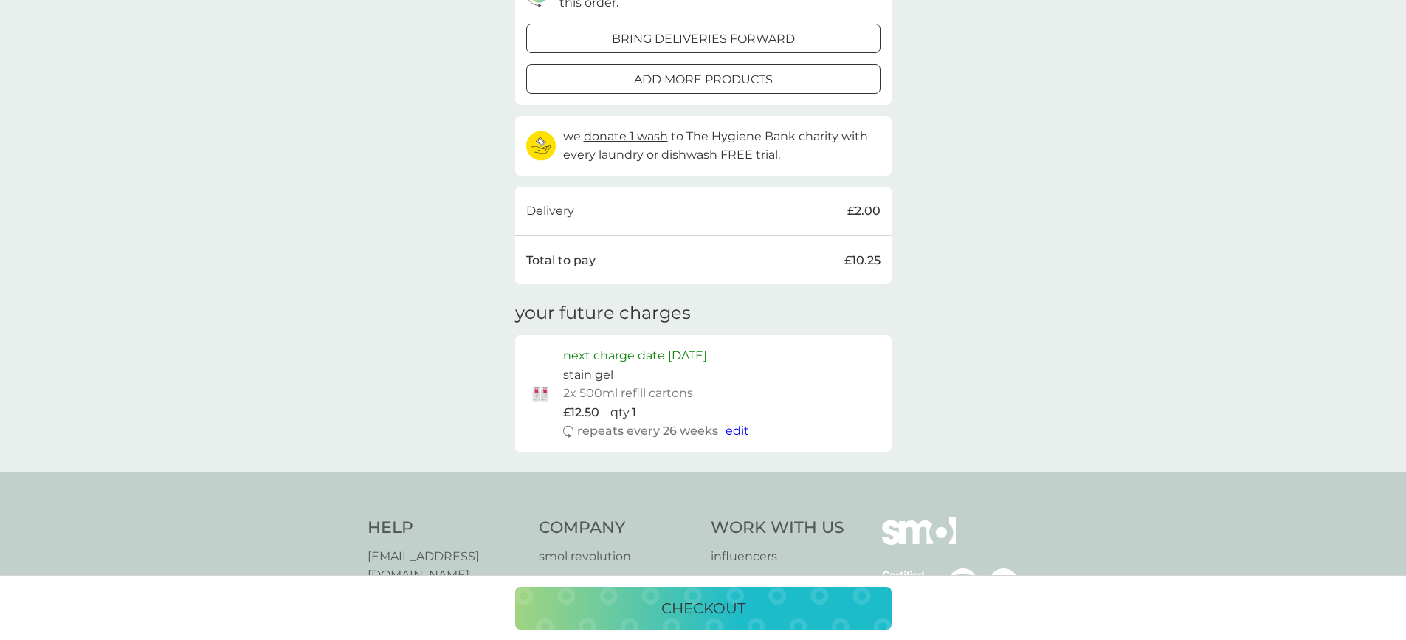
click at [729, 426] on span "edit" at bounding box center [738, 431] width 24 height 14
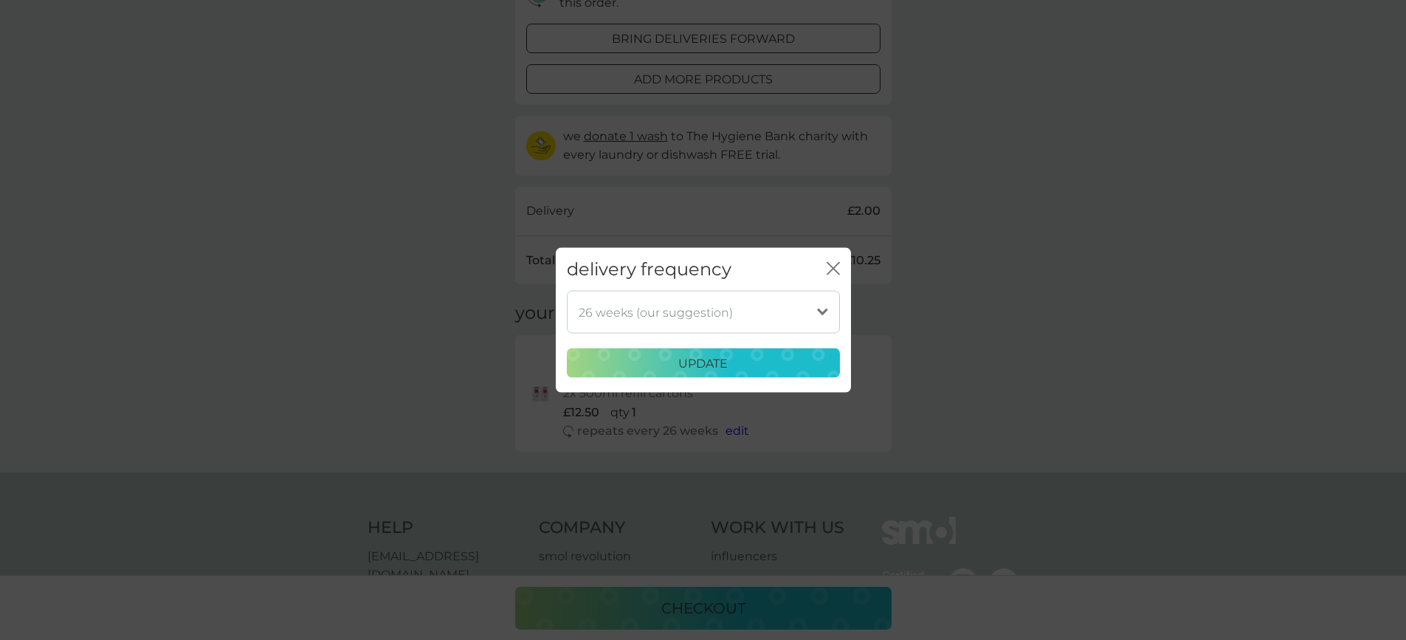
click at [828, 311] on select "1 week 2 weeks 3 weeks 4 weeks 5 weeks 6 weeks 7 weeks 8 weeks 9 weeks 10 weeks…" at bounding box center [703, 312] width 273 height 43
select select "245"
click at [720, 352] on button "update" at bounding box center [703, 363] width 273 height 30
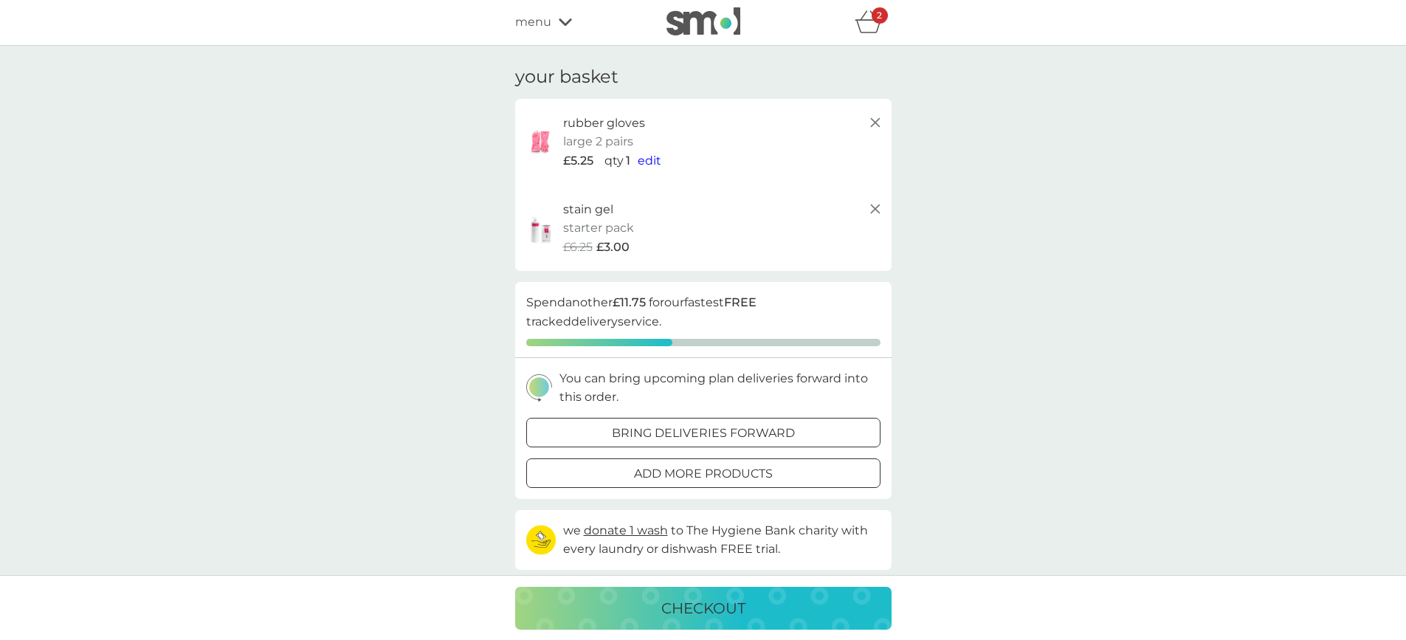
scroll to position [0, 0]
click at [538, 24] on span "menu" at bounding box center [533, 22] width 36 height 19
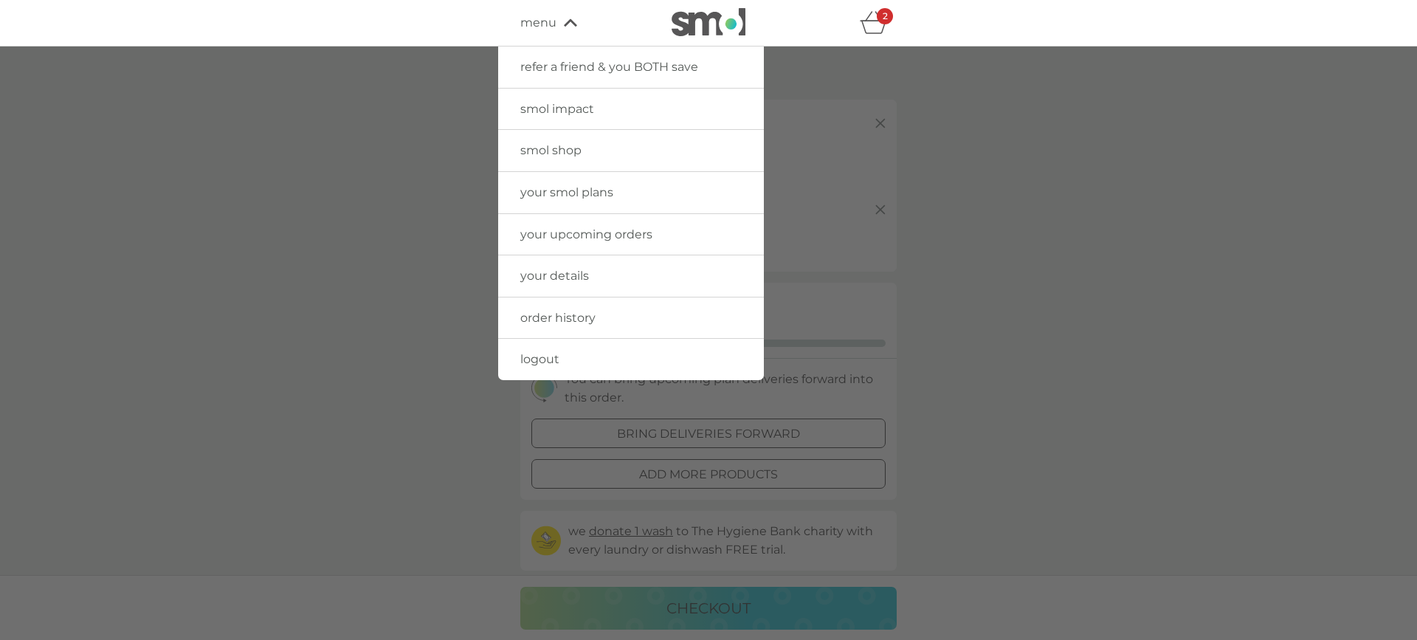
click at [1056, 185] on div at bounding box center [708, 367] width 1417 height 640
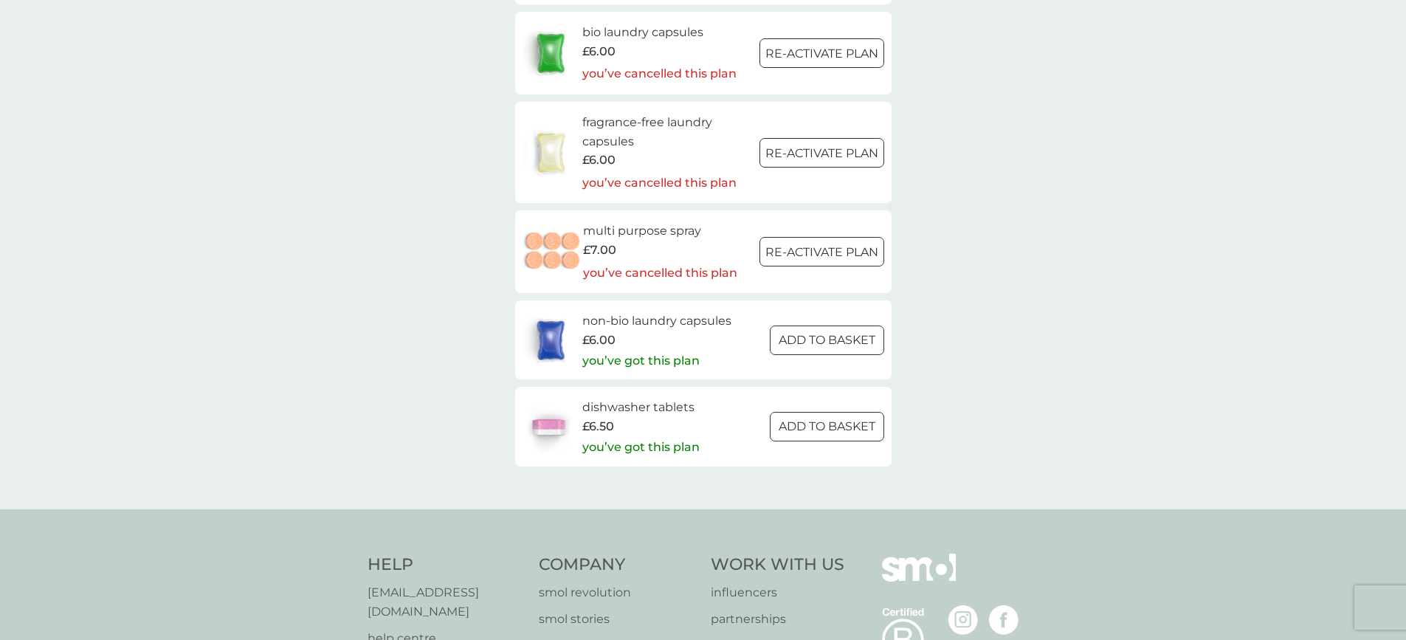
scroll to position [2293, 0]
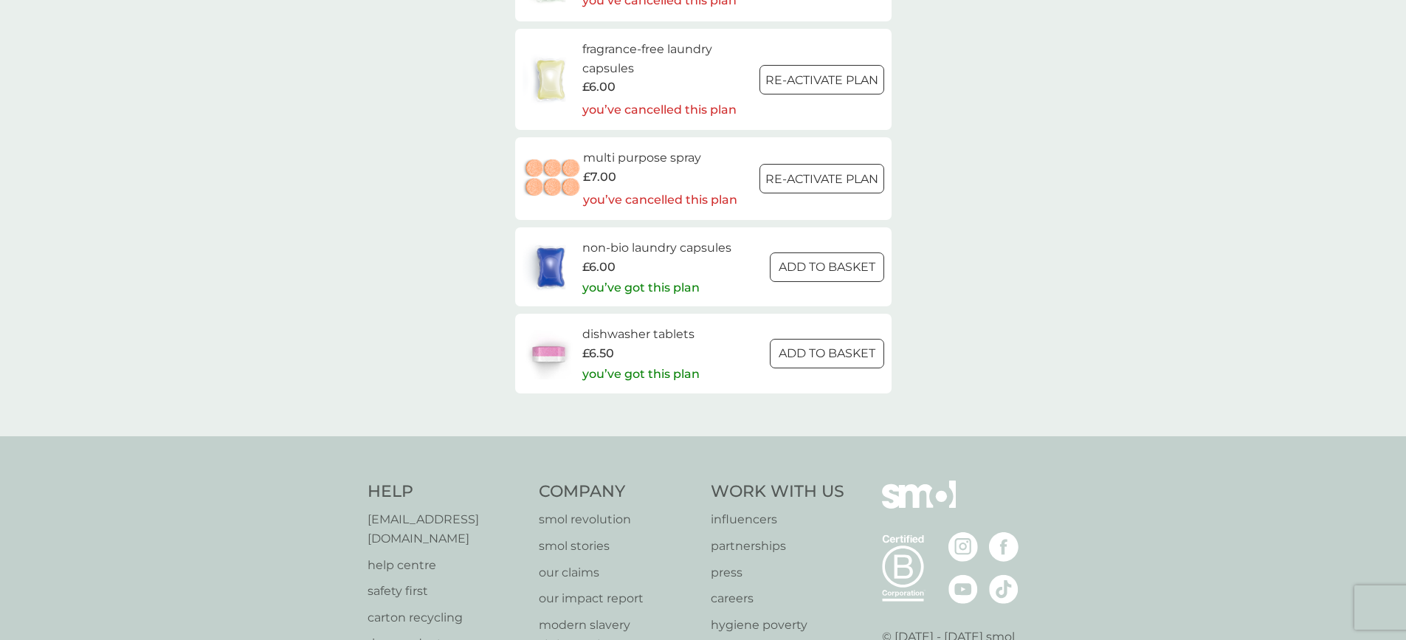
click at [621, 373] on p "you’ve got this plan" at bounding box center [640, 374] width 117 height 19
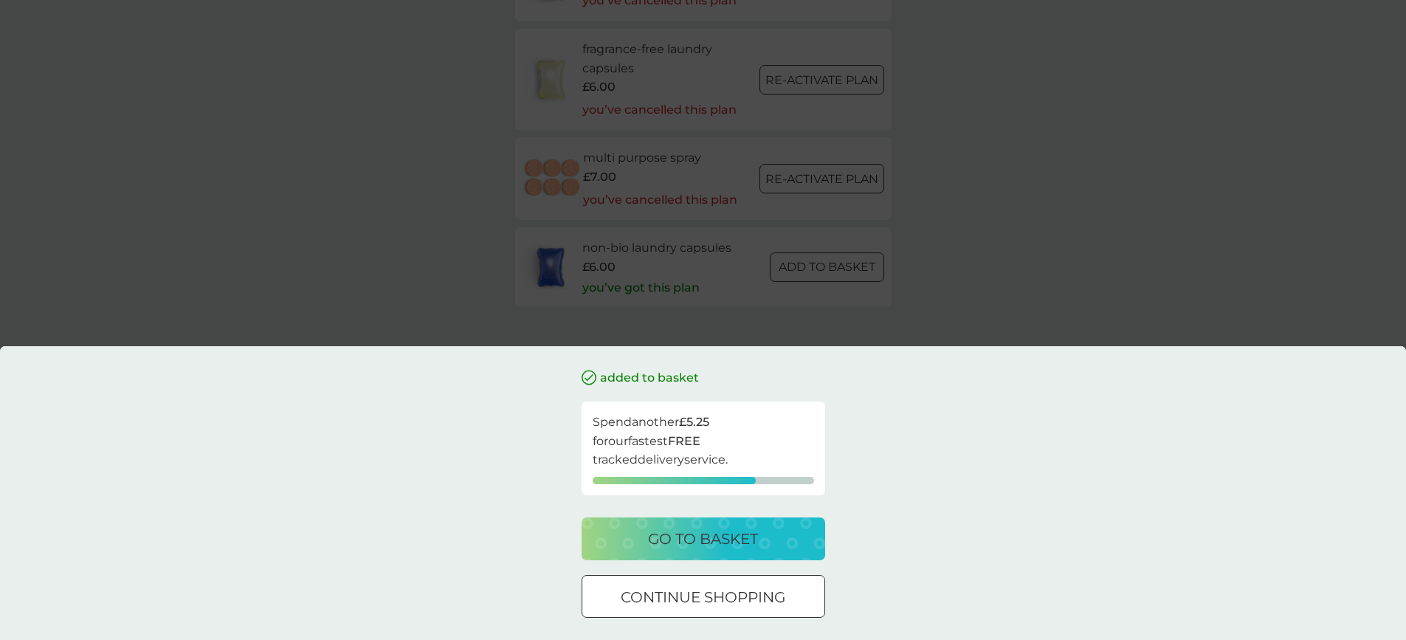
click at [709, 543] on p "go to basket" at bounding box center [703, 539] width 110 height 24
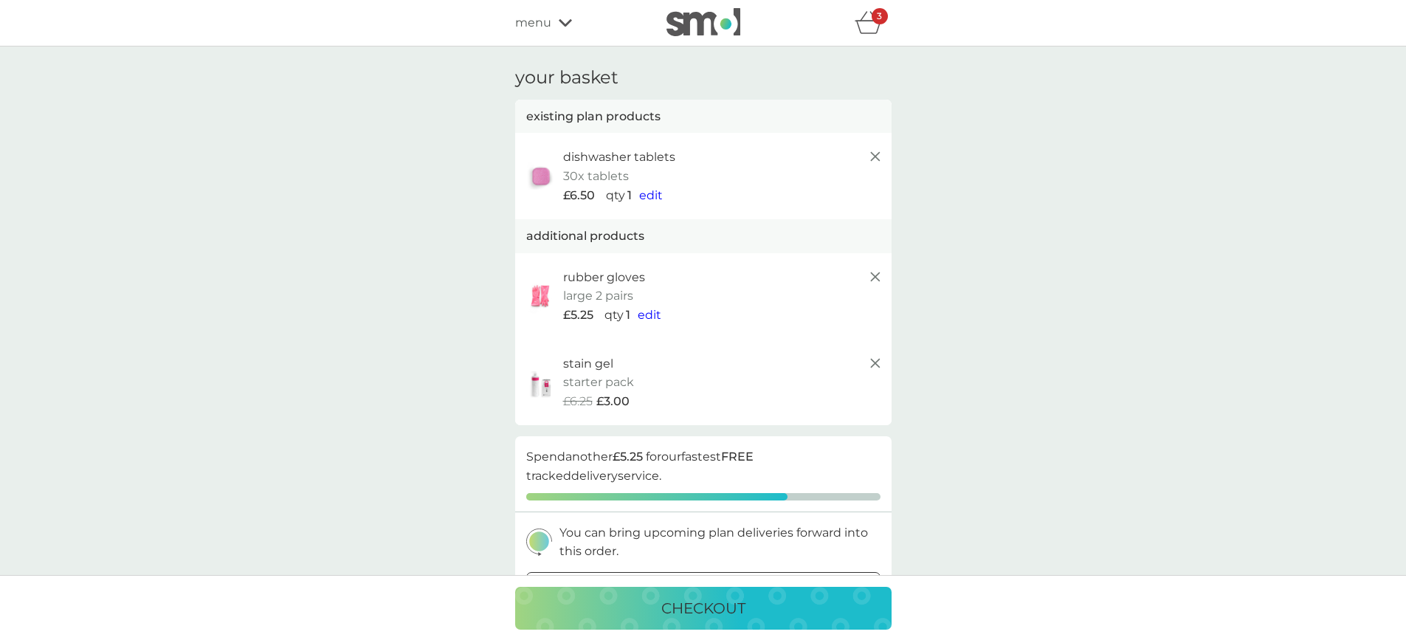
click at [752, 611] on div "checkout" at bounding box center [703, 608] width 347 height 24
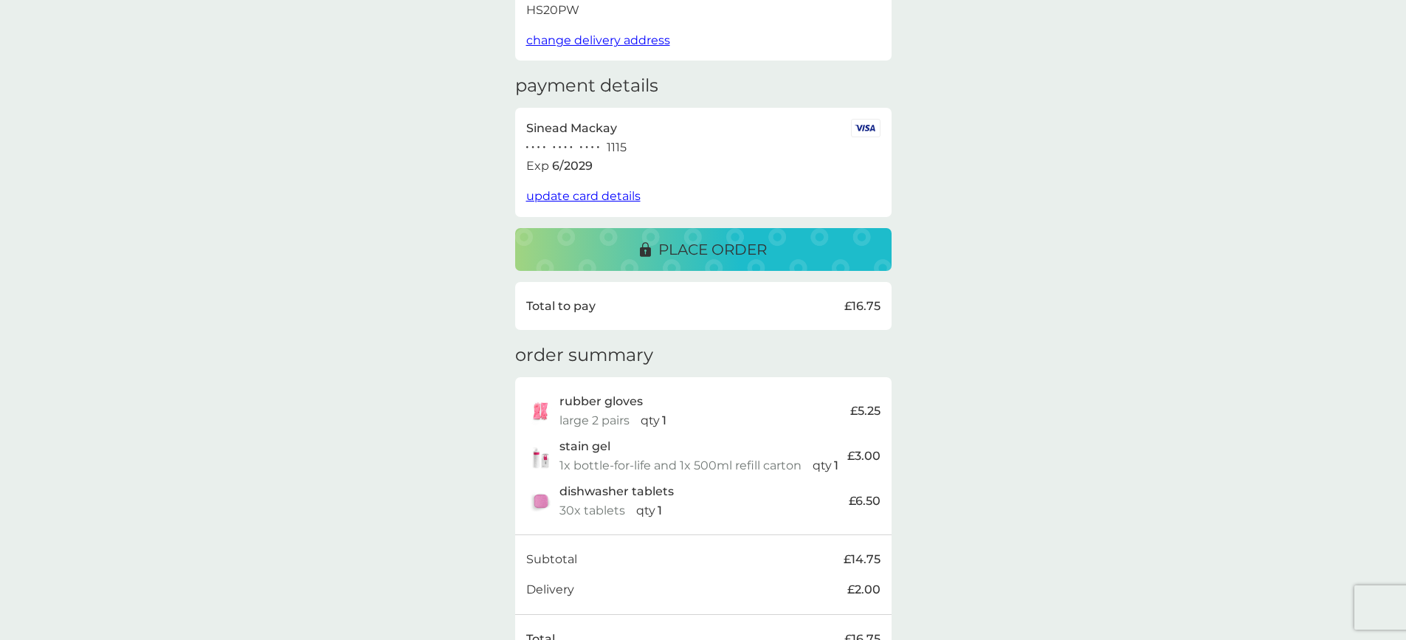
scroll to position [328, 0]
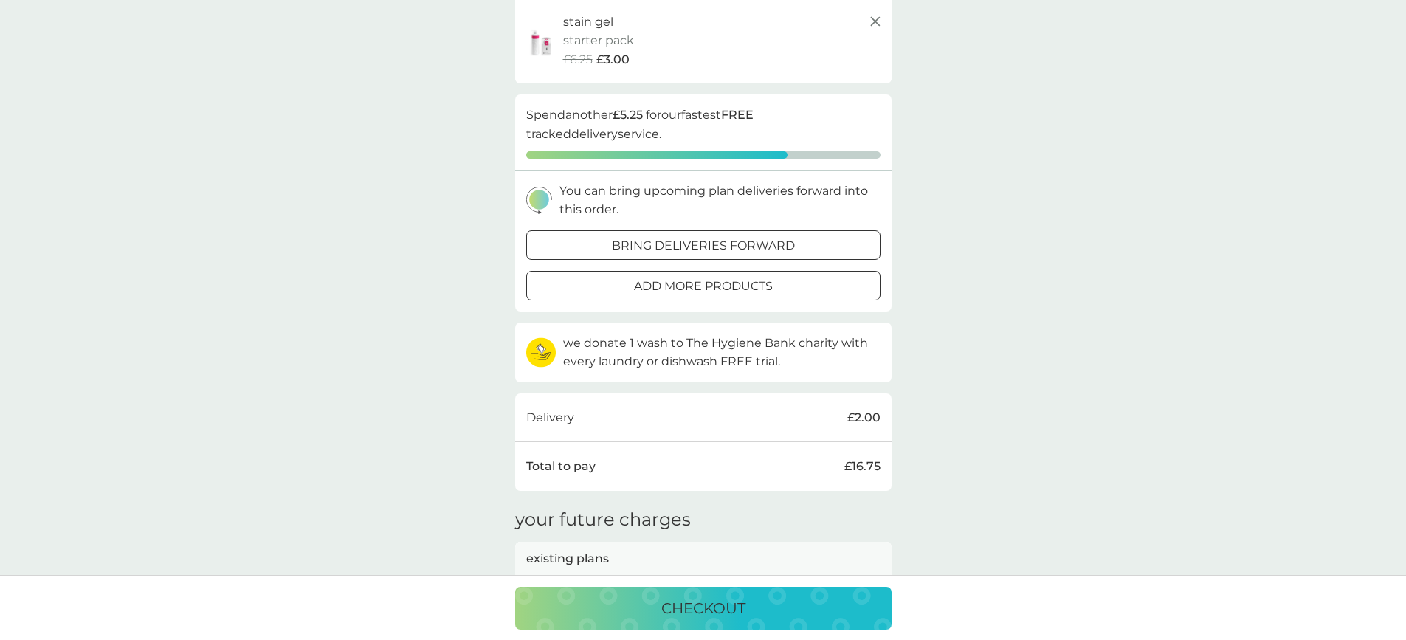
scroll to position [194, 0]
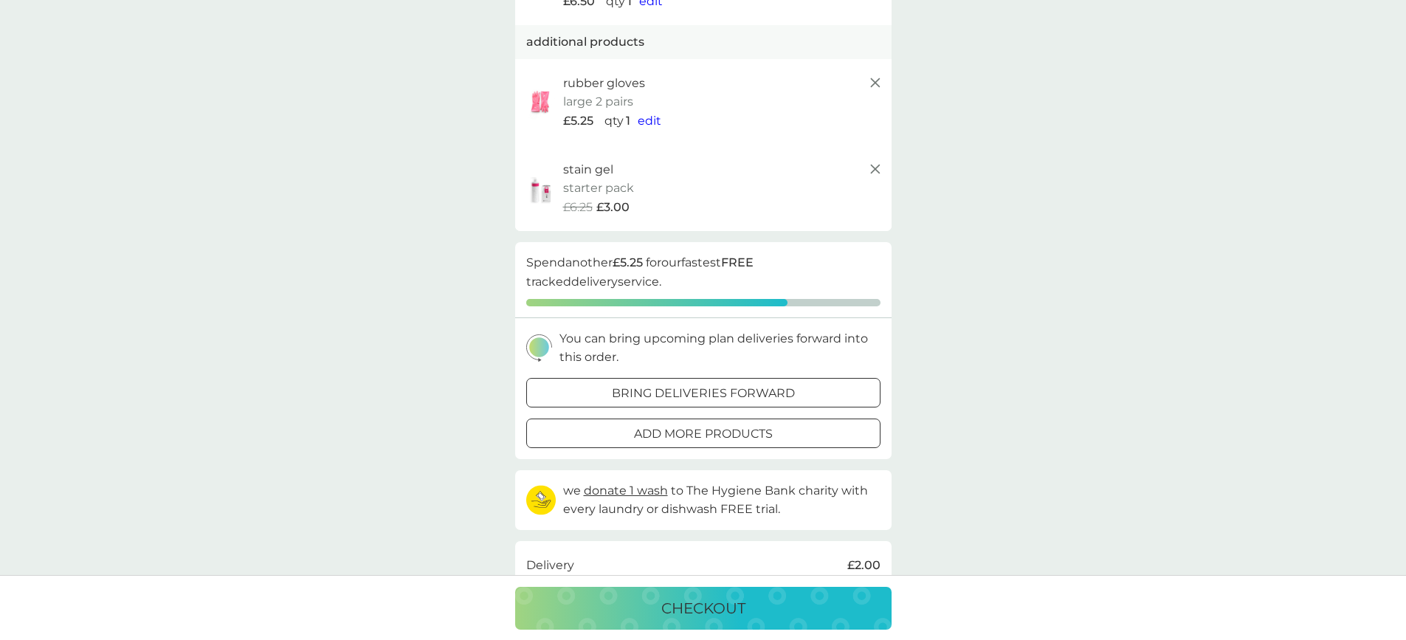
click at [727, 433] on div at bounding box center [703, 434] width 53 height 16
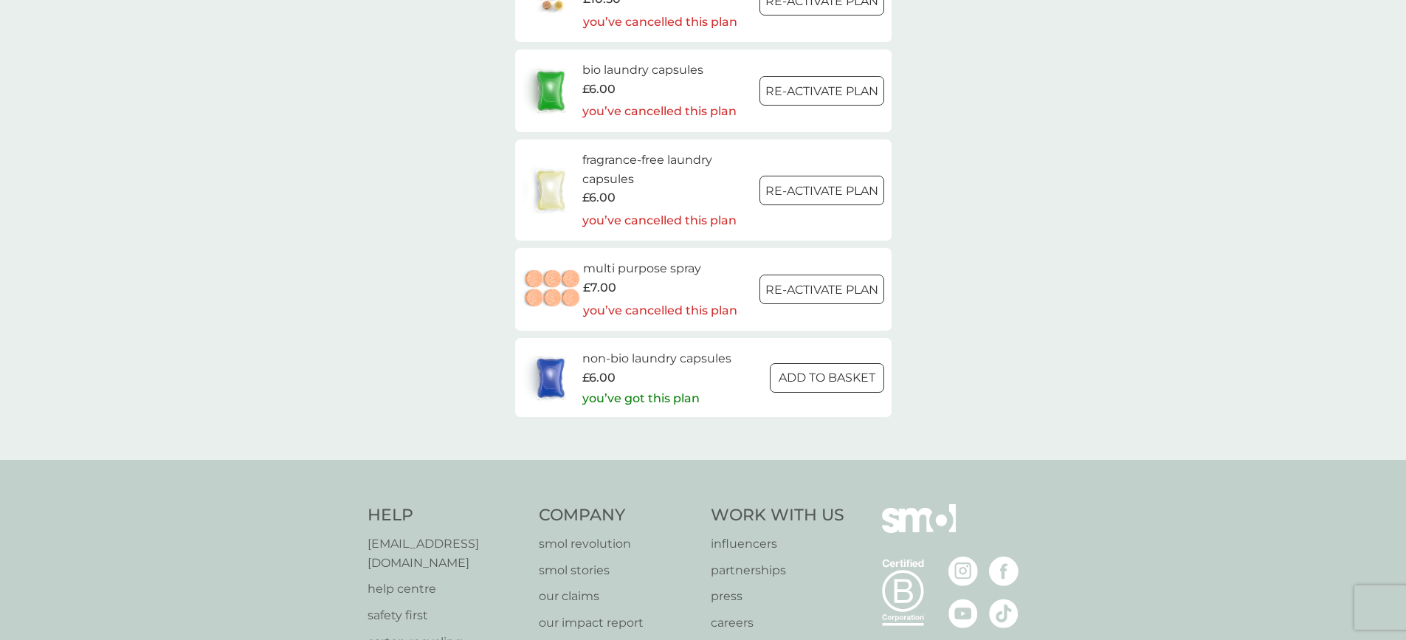
scroll to position [2335, 0]
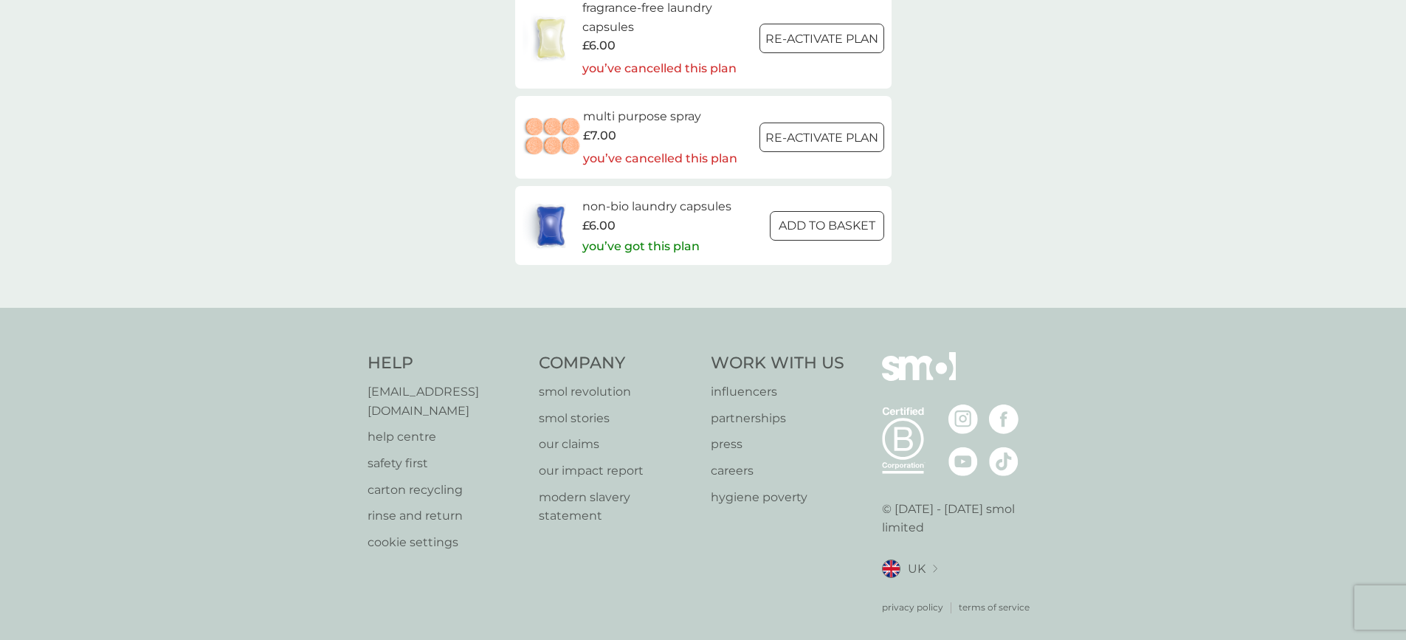
click at [811, 224] on div at bounding box center [826, 226] width 53 height 16
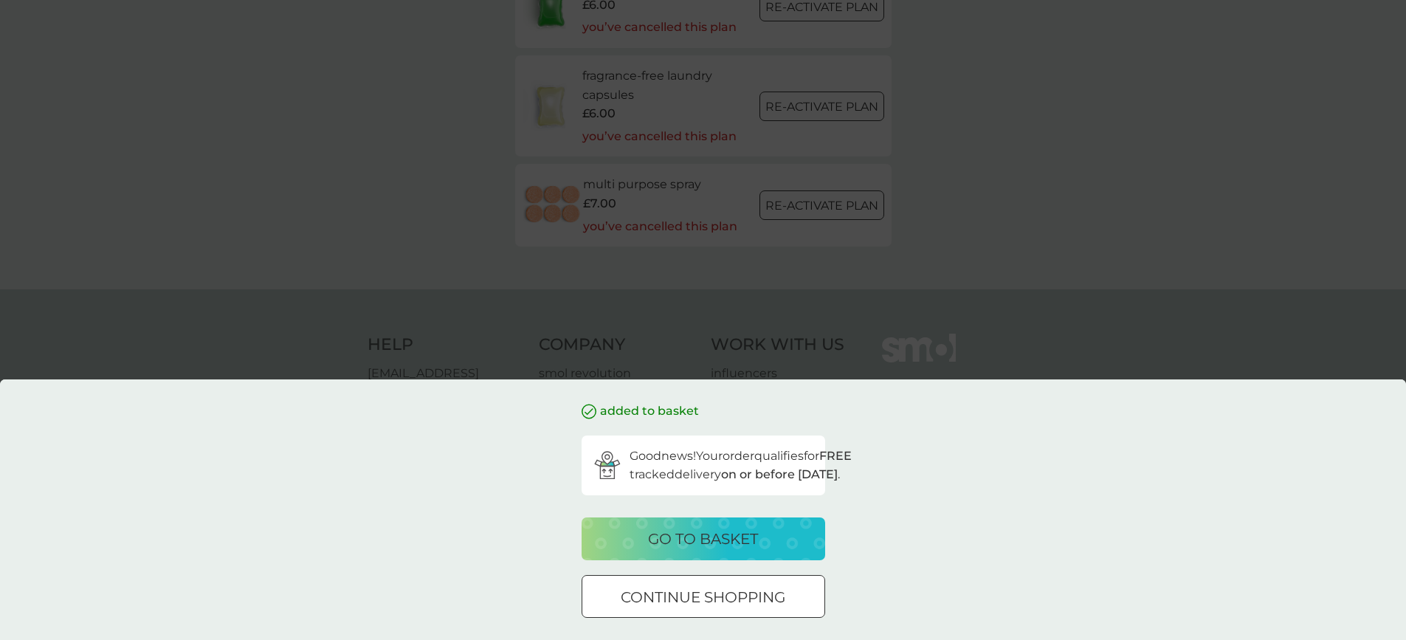
scroll to position [2248, 0]
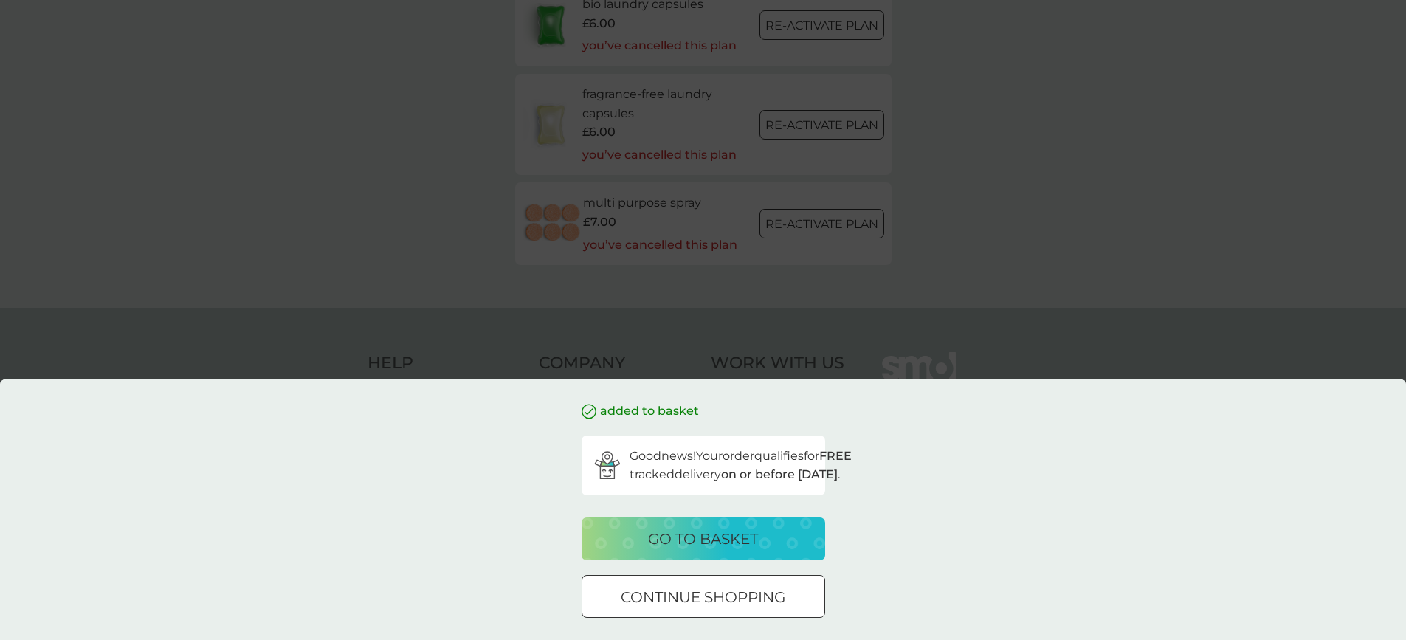
click at [709, 538] on p "go to basket" at bounding box center [703, 539] width 110 height 24
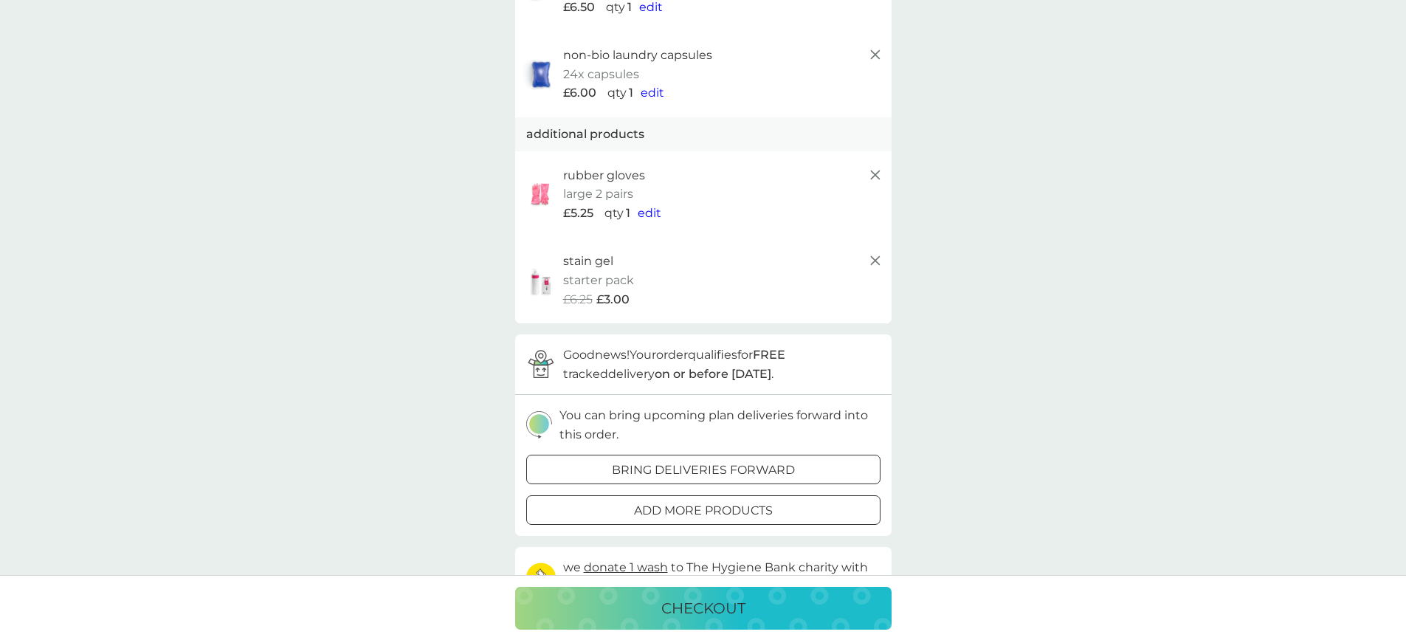
scroll to position [21, 0]
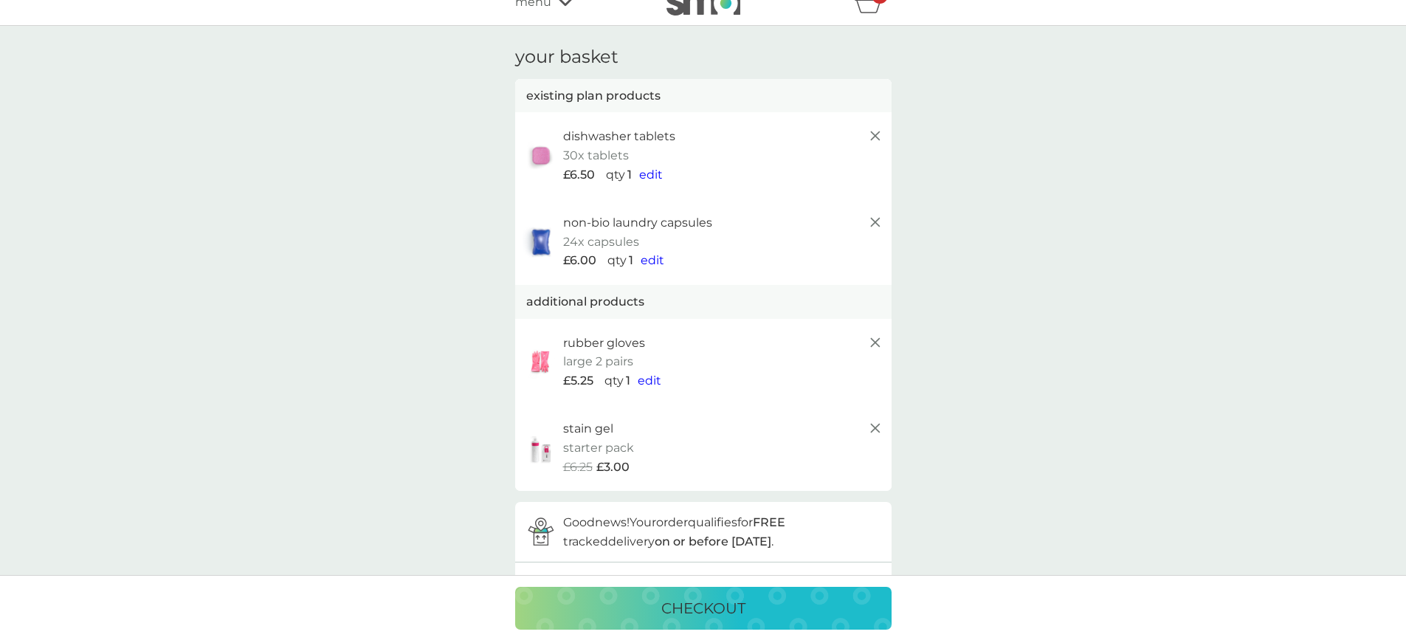
click at [726, 611] on p "checkout" at bounding box center [703, 608] width 84 height 24
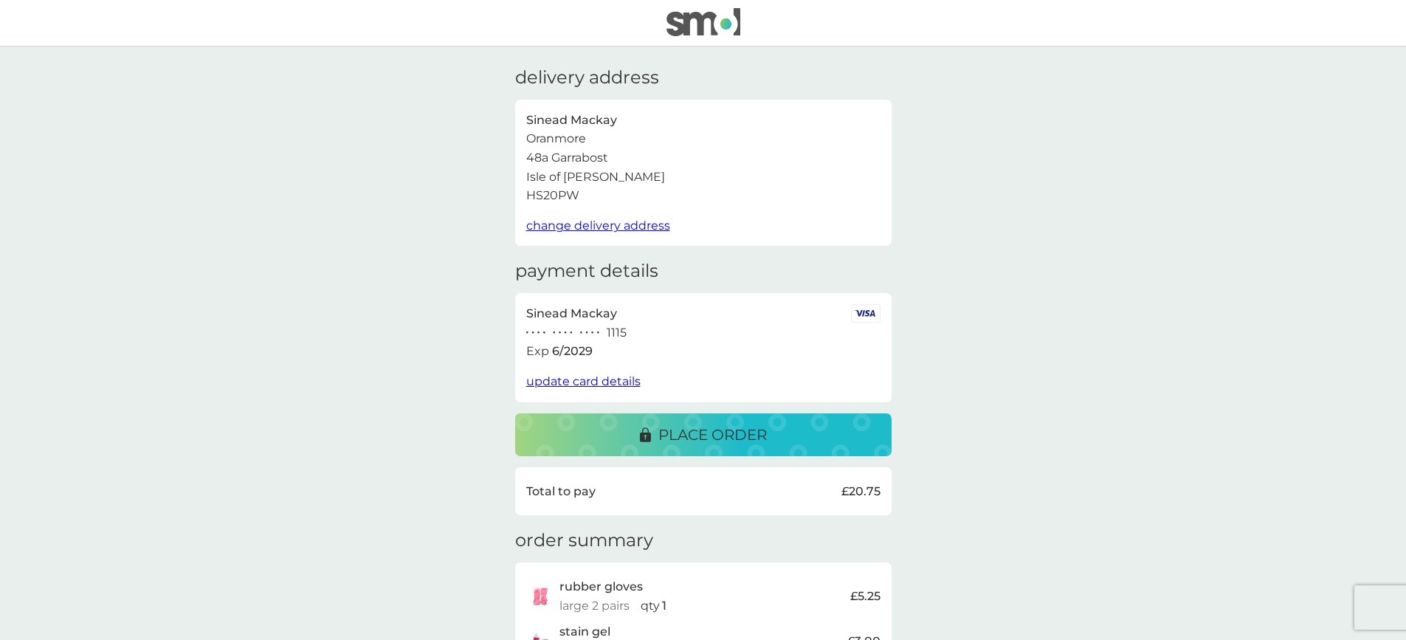
click at [707, 435] on p "place order" at bounding box center [712, 435] width 109 height 24
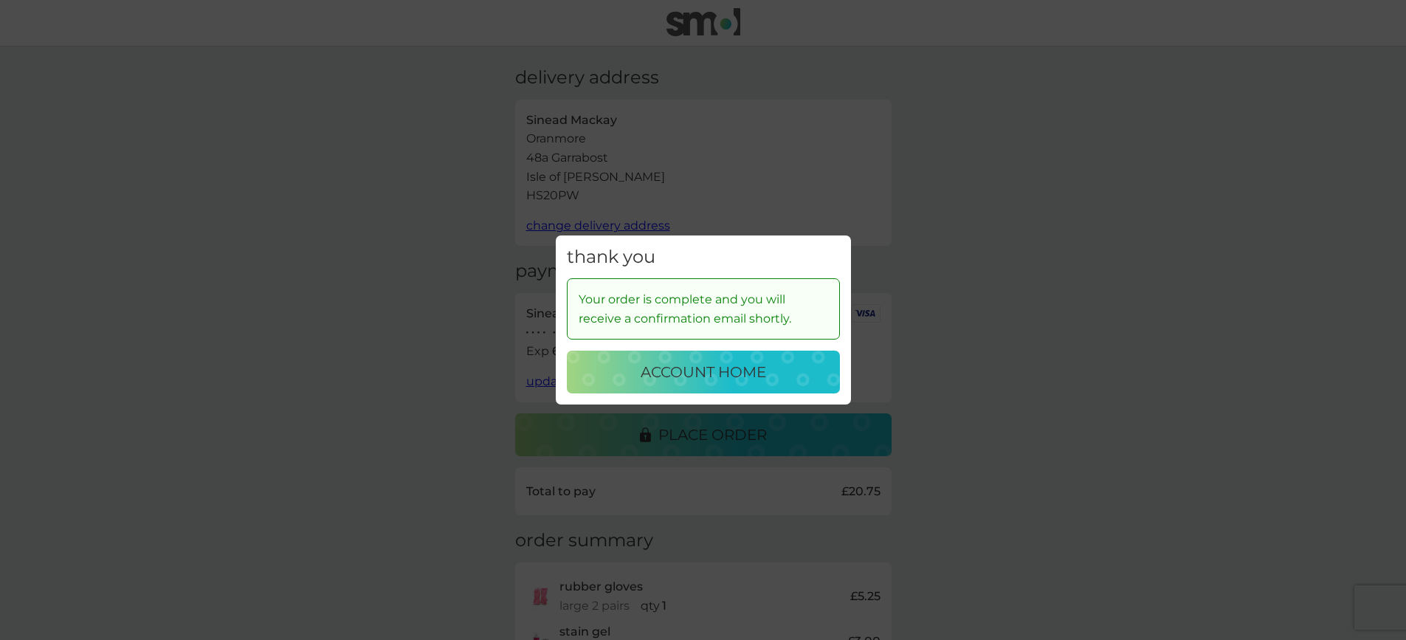
click at [1088, 338] on div "thank you Your order is complete and you will receive a confirmation email shor…" at bounding box center [703, 320] width 1406 height 640
click at [666, 368] on p "account home" at bounding box center [703, 372] width 125 height 24
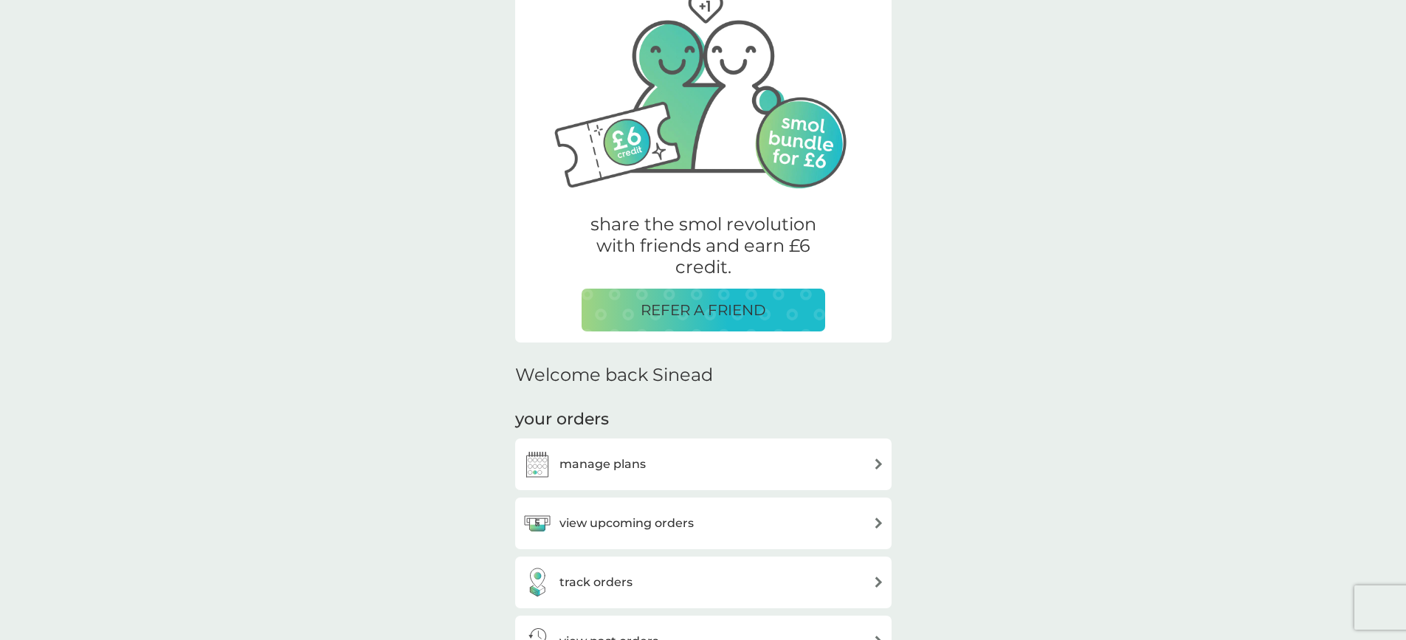
scroll to position [205, 0]
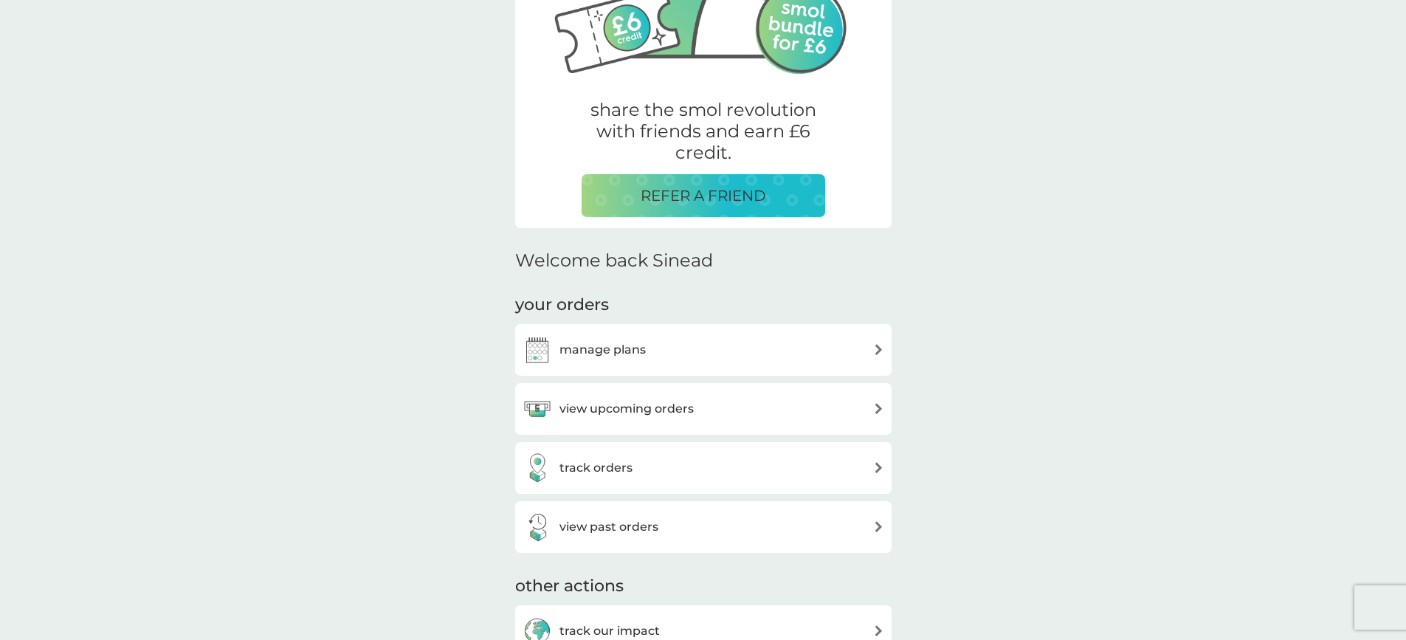
click at [616, 466] on h3 "track orders" at bounding box center [596, 467] width 73 height 19
